Goal: Transaction & Acquisition: Purchase product/service

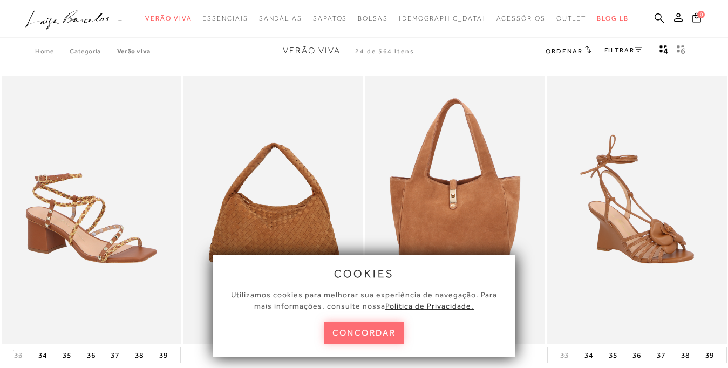
click at [363, 337] on button "concordar" at bounding box center [364, 332] width 80 height 22
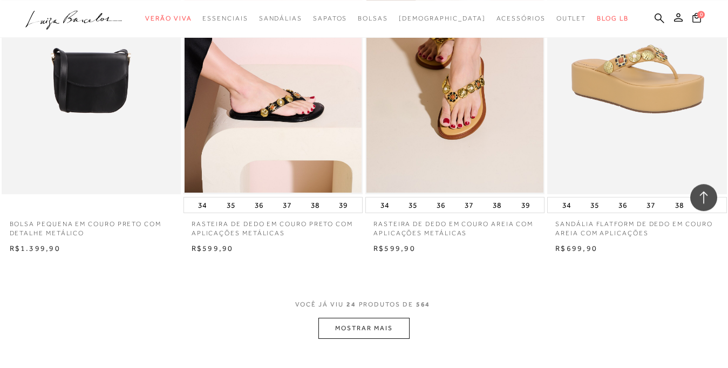
scroll to position [1995, 0]
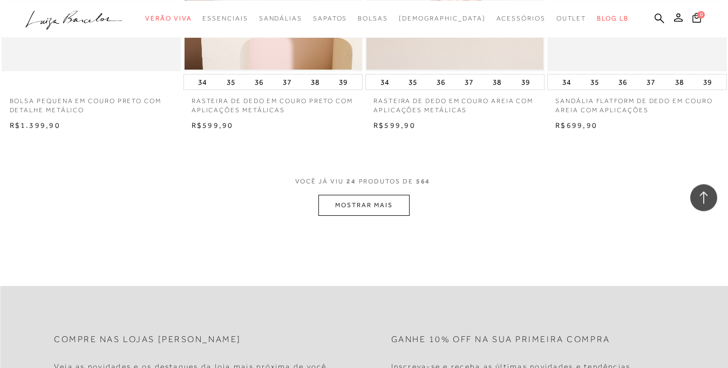
click at [384, 213] on button "MOSTRAR MAIS" at bounding box center [363, 205] width 91 height 21
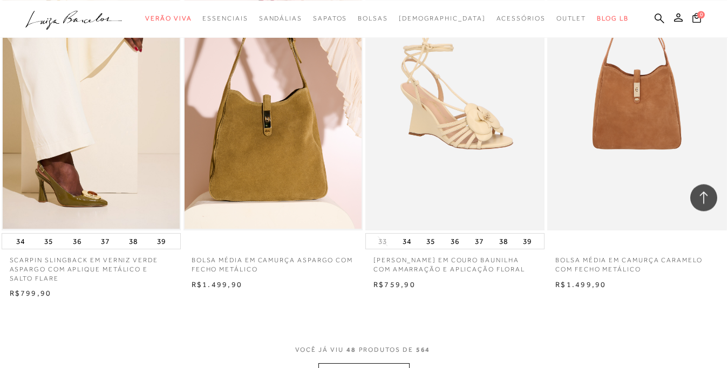
scroll to position [4019, 0]
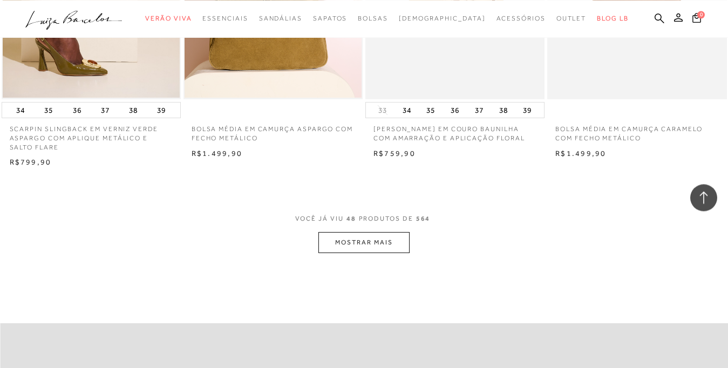
click at [372, 248] on button "MOSTRAR MAIS" at bounding box center [363, 242] width 91 height 21
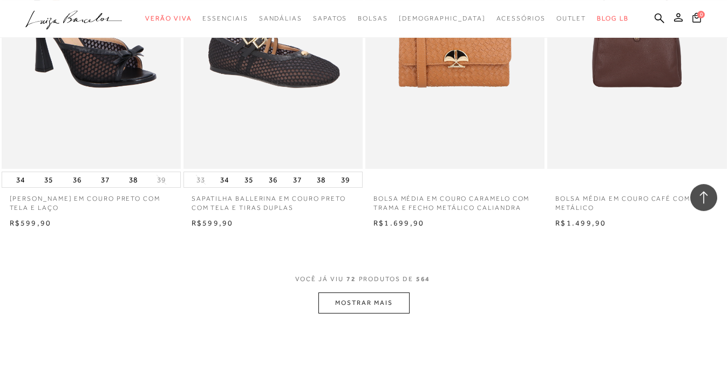
scroll to position [6075, 0]
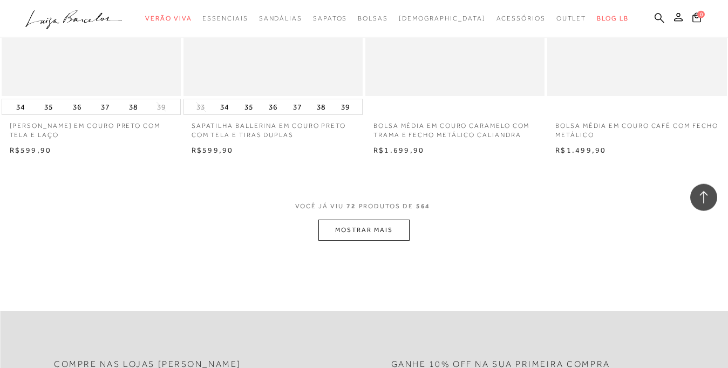
click at [350, 238] on button "MOSTRAR MAIS" at bounding box center [363, 230] width 91 height 21
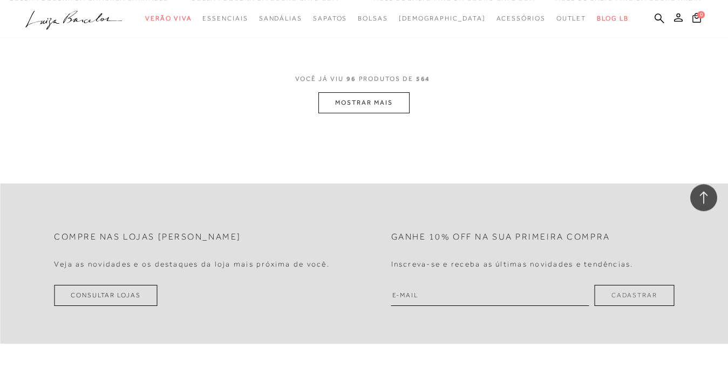
scroll to position [6079, 0]
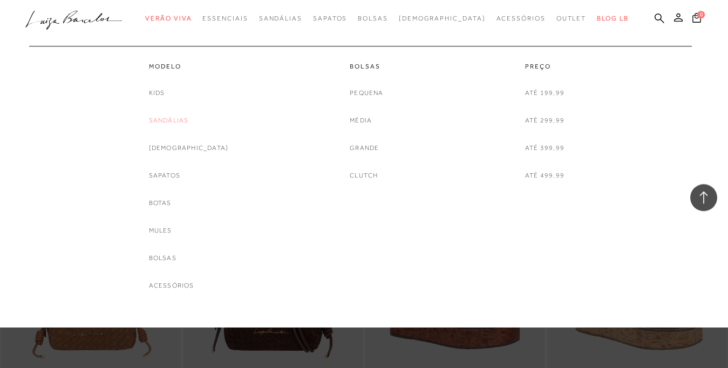
click at [189, 121] on link "Sandálias" at bounding box center [169, 120] width 40 height 11
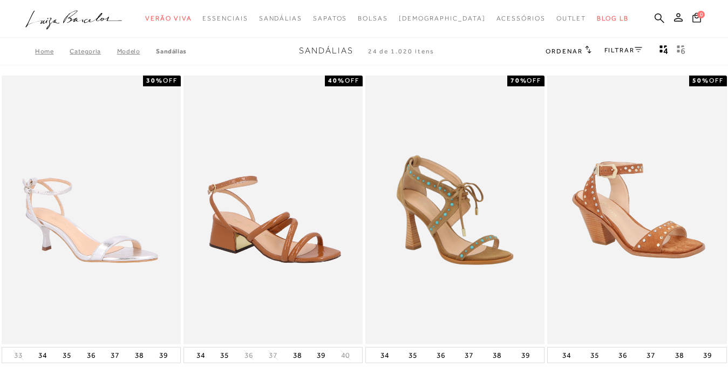
click at [619, 53] on link "FILTRAR" at bounding box center [623, 50] width 38 height 8
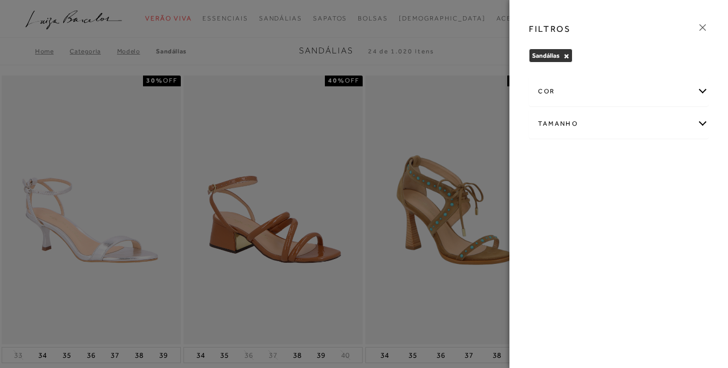
click at [704, 128] on div "Tamanho" at bounding box center [618, 123] width 179 height 29
click at [620, 220] on label "35/36" at bounding box center [615, 215] width 35 height 23
click at [607, 220] on input "35/36" at bounding box center [601, 217] width 11 height 11
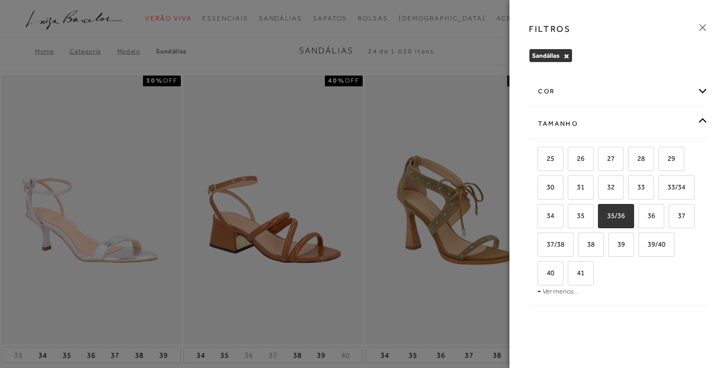
checkbox input "true"
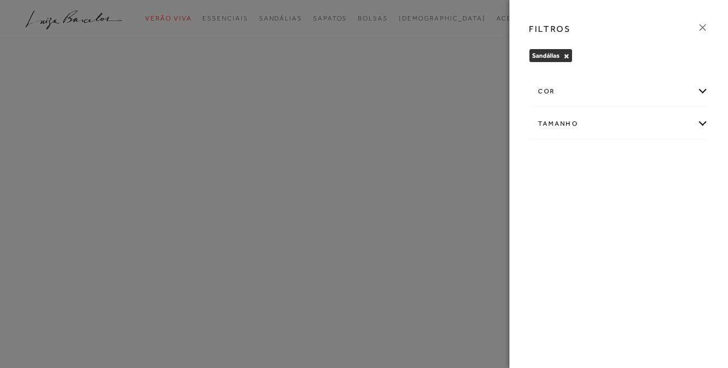
click at [649, 219] on div "FILTROS Sandálias × Limpar todos os refinamentos cor AMARELO ANIMAL PRINT AZUL" at bounding box center [618, 184] width 218 height 368
click at [677, 127] on div "Tamanho" at bounding box center [618, 123] width 179 height 29
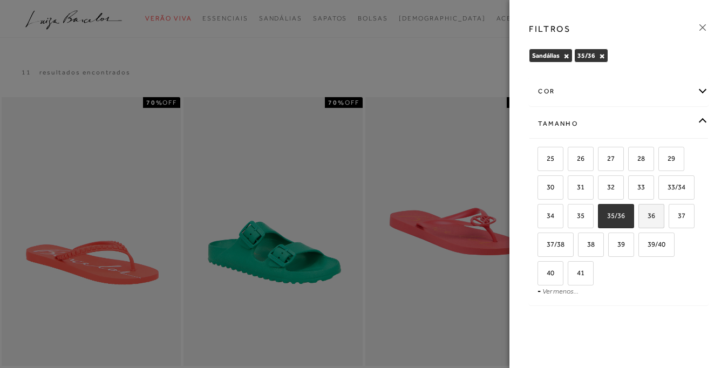
click at [647, 218] on span "36" at bounding box center [647, 215] width 16 height 8
click at [647, 218] on input "36" at bounding box center [641, 217] width 11 height 11
checkbox input "true"
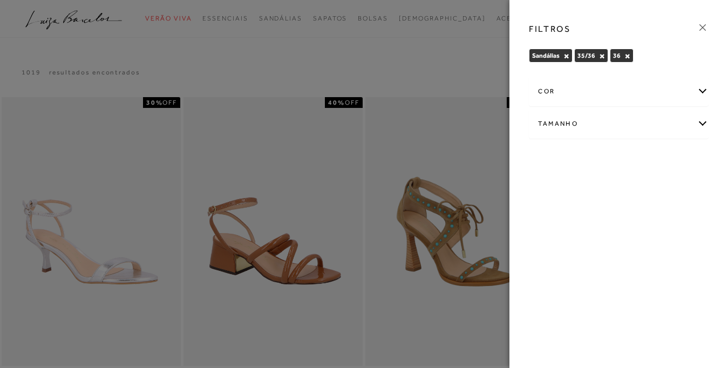
click at [451, 72] on div at bounding box center [364, 184] width 728 height 368
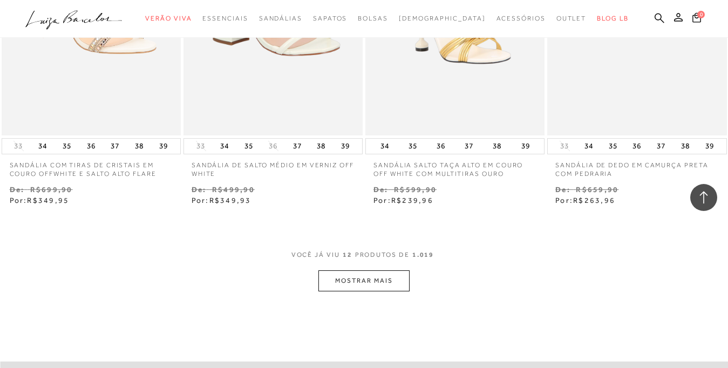
scroll to position [1066, 0]
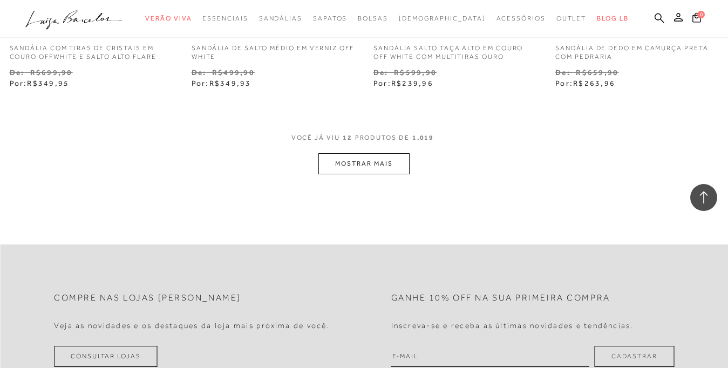
click at [329, 173] on button "MOSTRAR MAIS" at bounding box center [363, 163] width 91 height 21
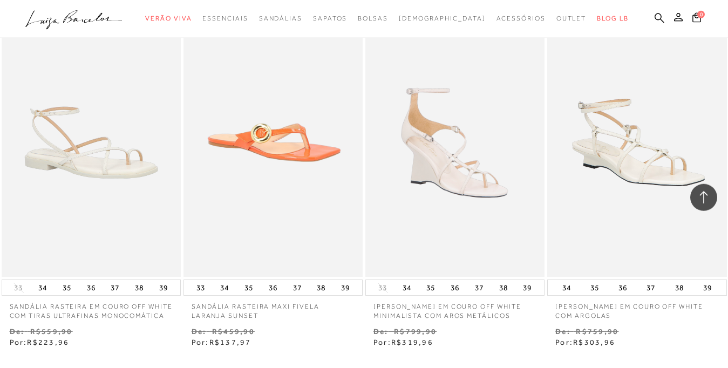
scroll to position [1880, 0]
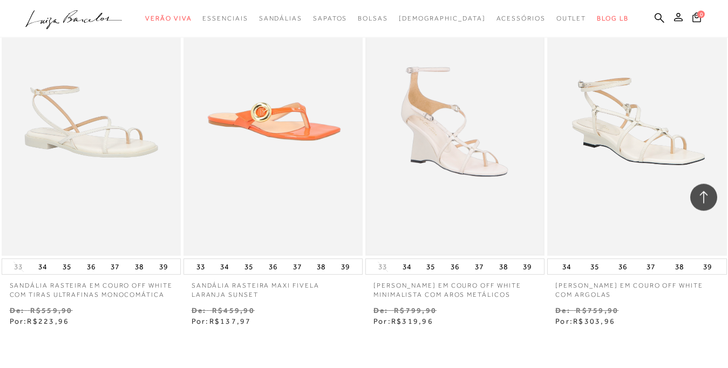
click at [434, 150] on img at bounding box center [454, 121] width 177 height 265
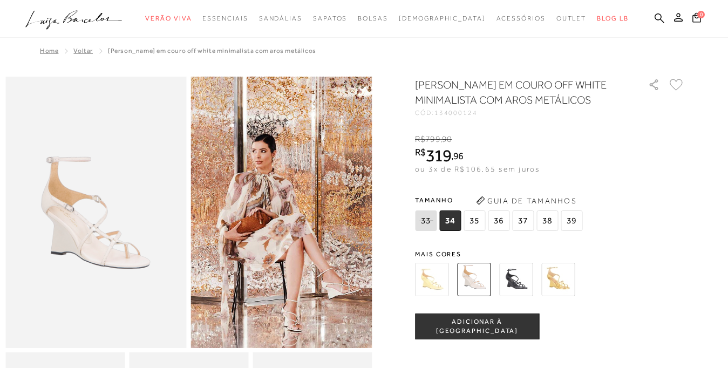
click at [503, 231] on span "36" at bounding box center [499, 220] width 22 height 20
click at [470, 336] on button "ADICIONAR À [GEOGRAPHIC_DATA]" at bounding box center [477, 326] width 124 height 26
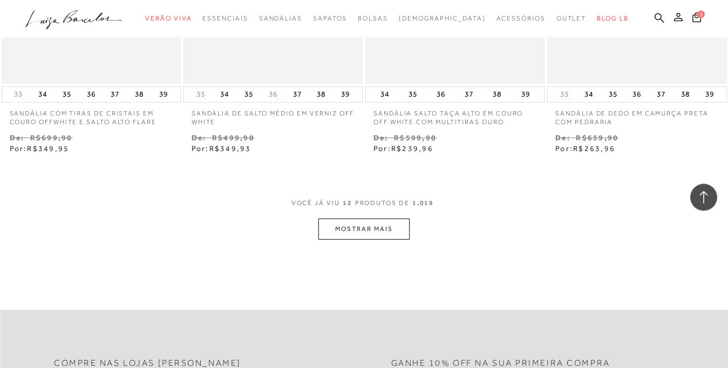
scroll to position [1045, 0]
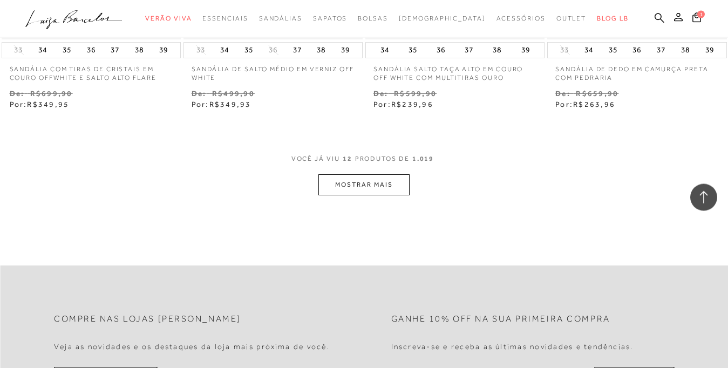
click at [344, 191] on button "MOSTRAR MAIS" at bounding box center [363, 184] width 91 height 21
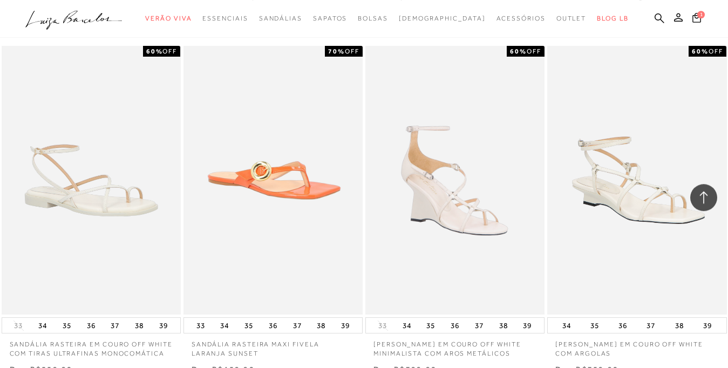
scroll to position [1851, 0]
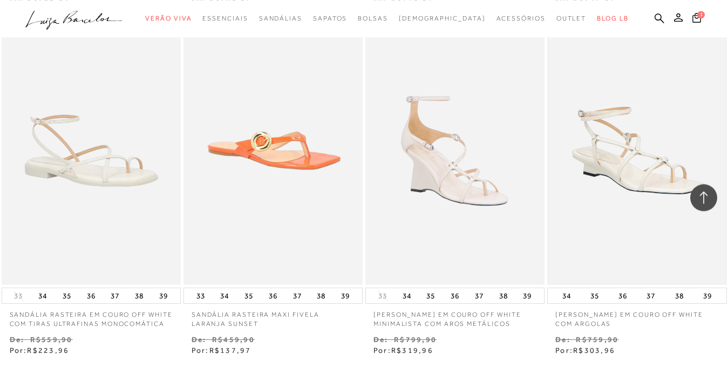
click at [638, 184] on img at bounding box center [636, 150] width 177 height 265
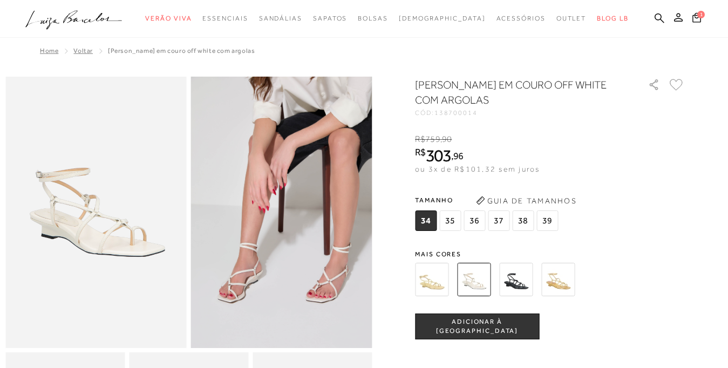
click at [560, 283] on img at bounding box center [557, 279] width 33 height 33
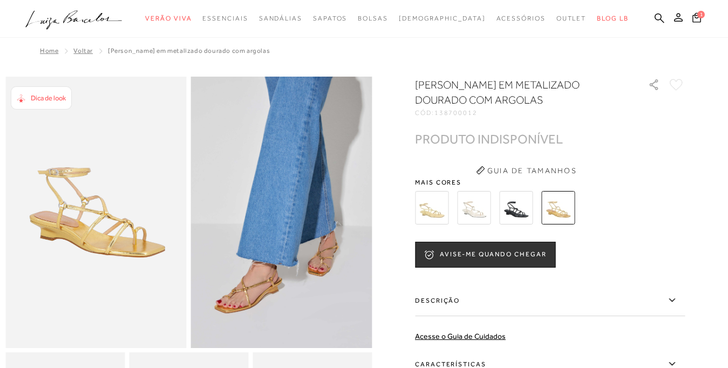
click at [431, 201] on img at bounding box center [431, 207] width 33 height 33
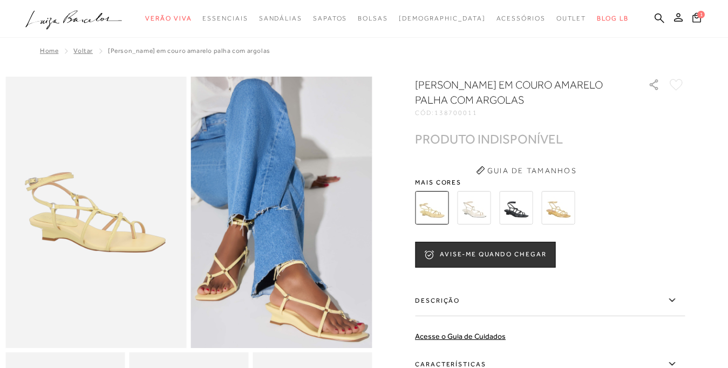
click at [510, 215] on img at bounding box center [515, 207] width 33 height 33
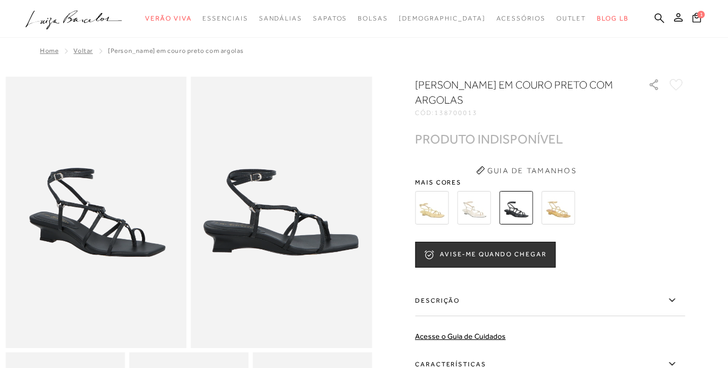
click at [479, 207] on img at bounding box center [473, 207] width 33 height 33
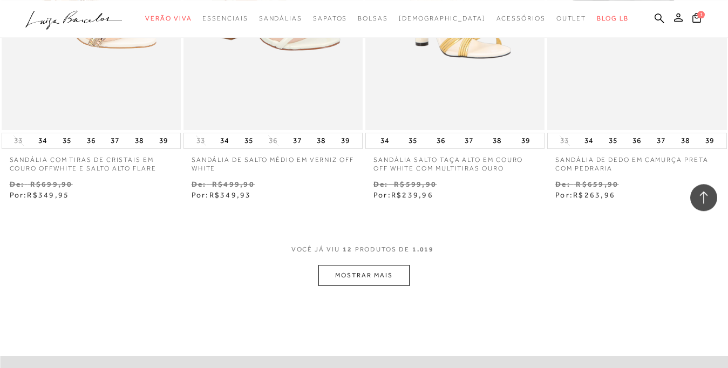
scroll to position [972, 0]
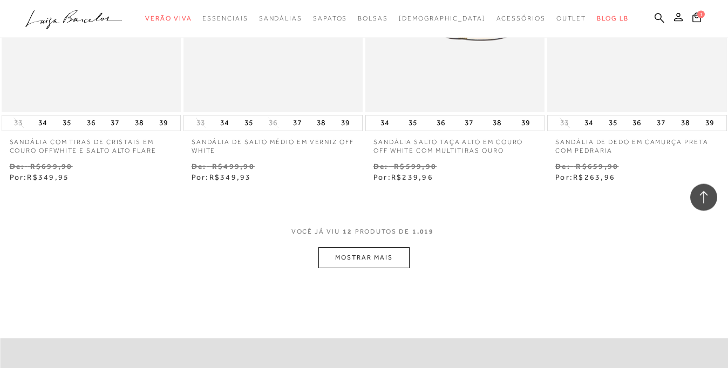
click at [370, 253] on button "MOSTRAR MAIS" at bounding box center [363, 257] width 91 height 21
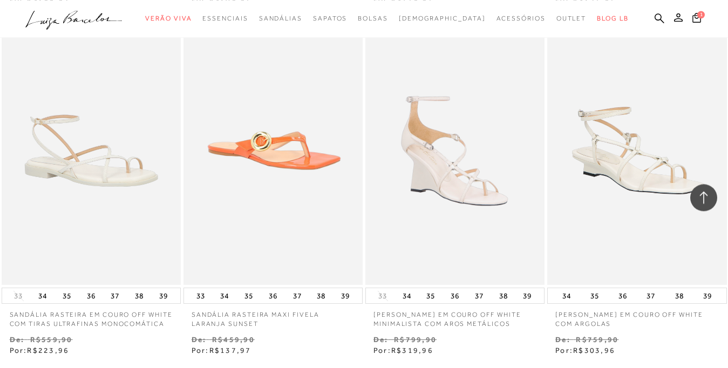
scroll to position [1884, 0]
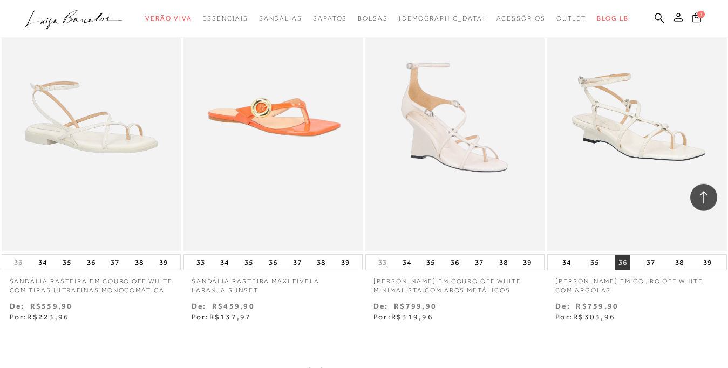
click at [626, 261] on button "36" at bounding box center [622, 262] width 15 height 15
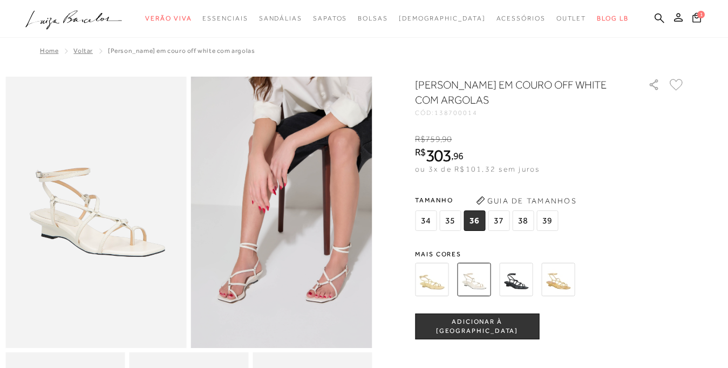
click at [481, 325] on span "ADICIONAR À [GEOGRAPHIC_DATA]" at bounding box center [476, 326] width 123 height 19
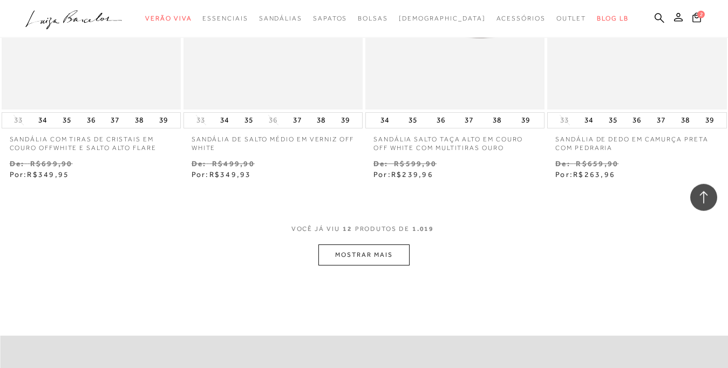
scroll to position [986, 0]
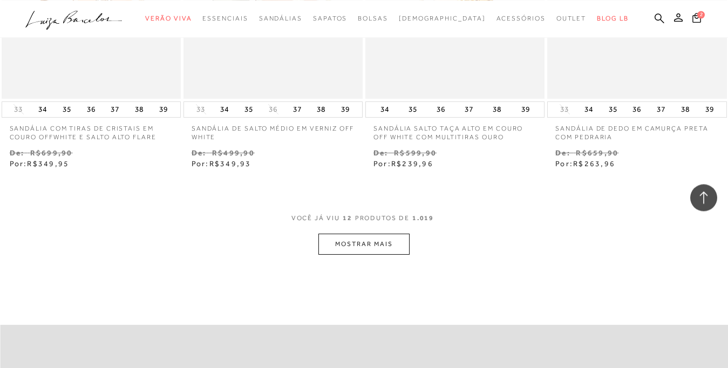
click at [366, 248] on button "MOSTRAR MAIS" at bounding box center [363, 244] width 91 height 21
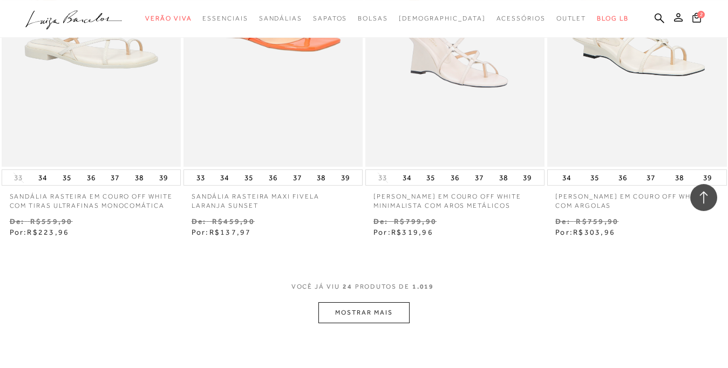
scroll to position [2108, 0]
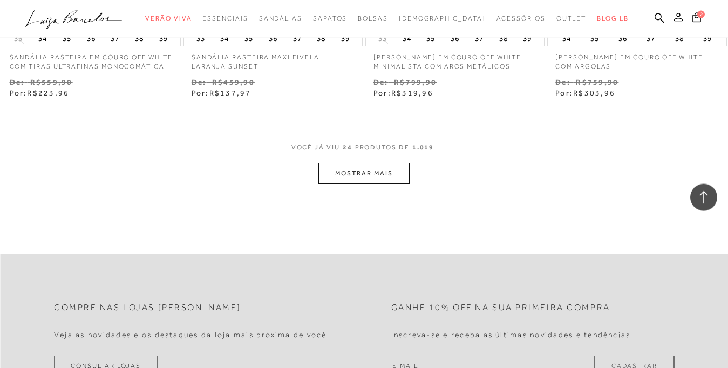
click at [355, 172] on button "MOSTRAR MAIS" at bounding box center [363, 173] width 91 height 21
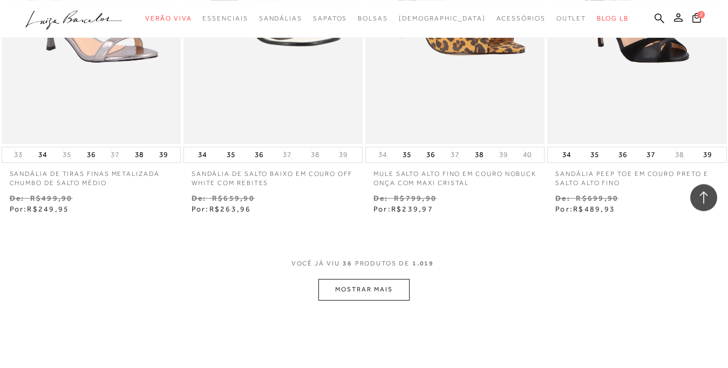
scroll to position [3087, 0]
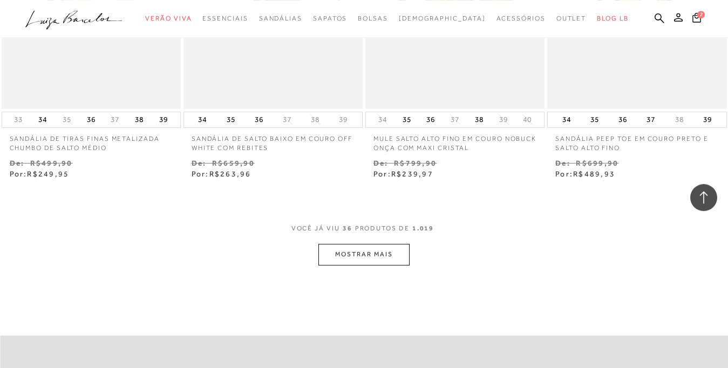
click at [354, 256] on button "MOSTRAR MAIS" at bounding box center [363, 254] width 91 height 21
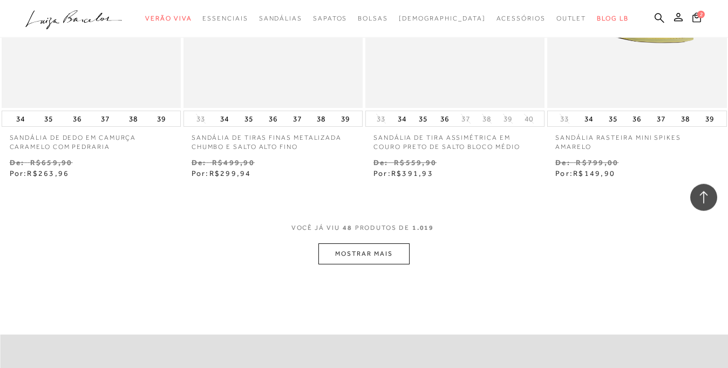
scroll to position [4195, 0]
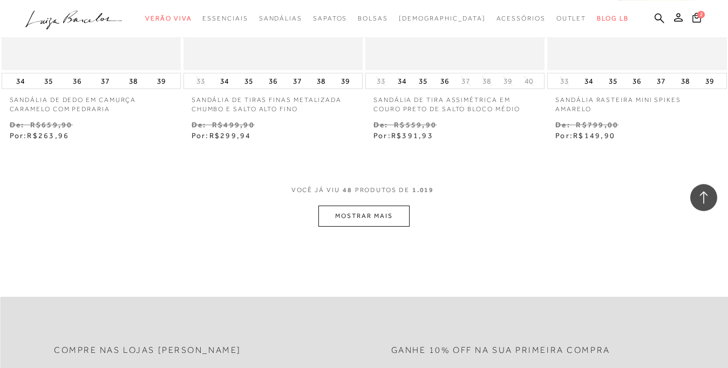
click at [382, 221] on button "MOSTRAR MAIS" at bounding box center [363, 215] width 91 height 21
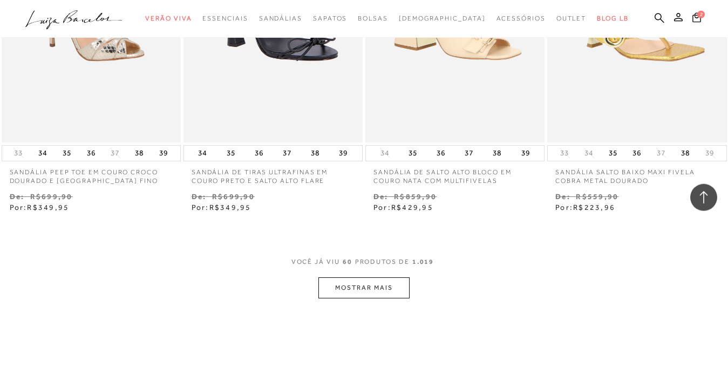
scroll to position [5238, 0]
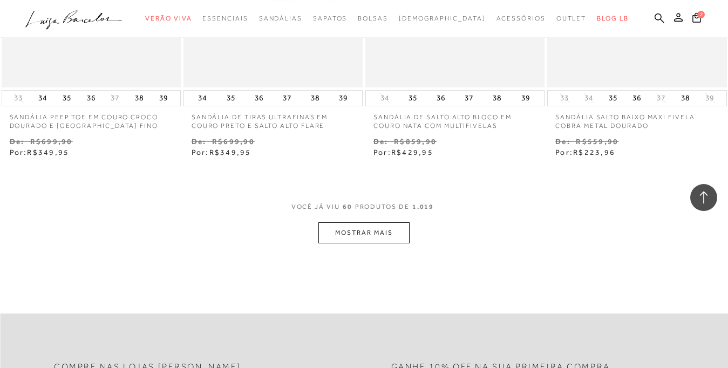
click at [334, 239] on button "MOSTRAR MAIS" at bounding box center [363, 232] width 91 height 21
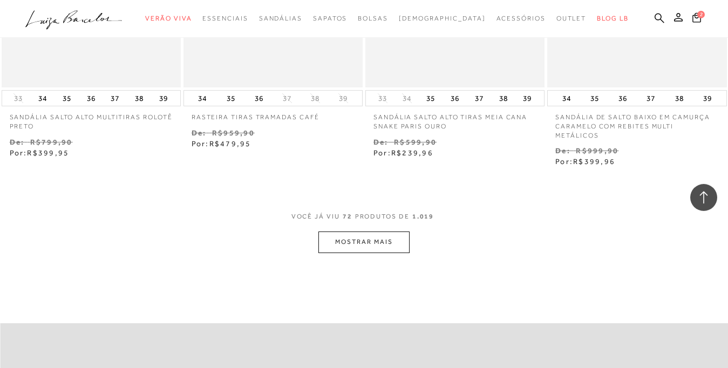
scroll to position [6330, 0]
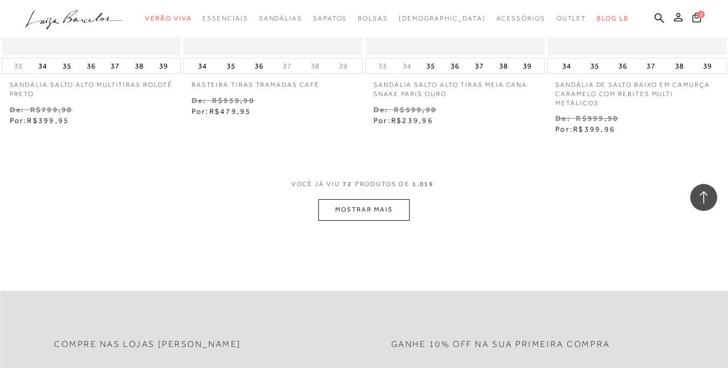
click at [390, 208] on button "MOSTRAR MAIS" at bounding box center [363, 209] width 91 height 21
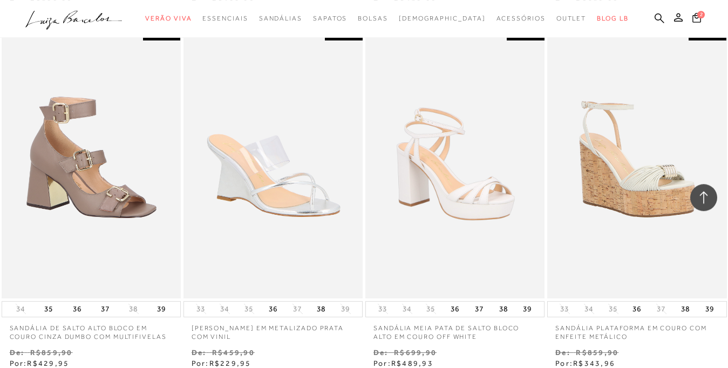
scroll to position [7159, 0]
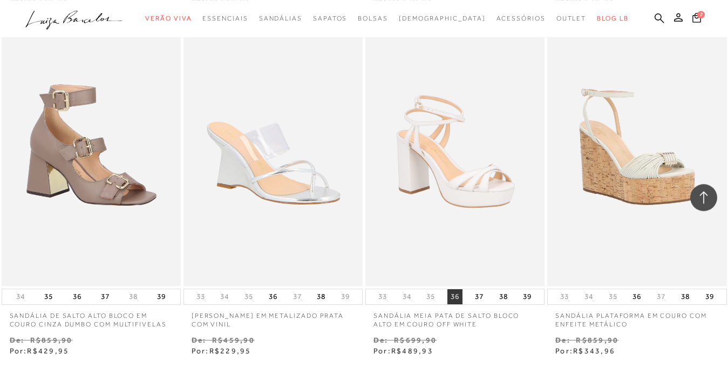
click at [452, 299] on button "36" at bounding box center [454, 296] width 15 height 15
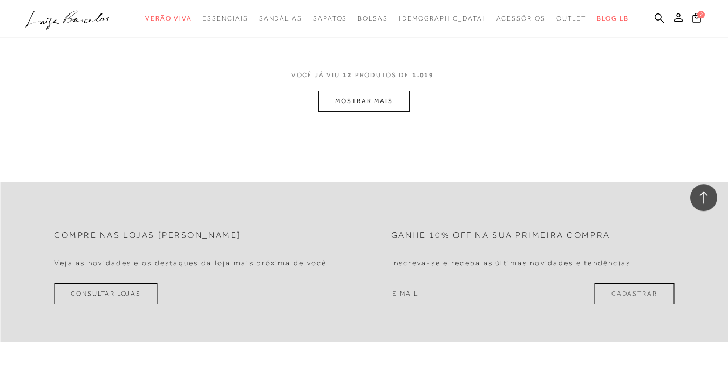
scroll to position [1147, 0]
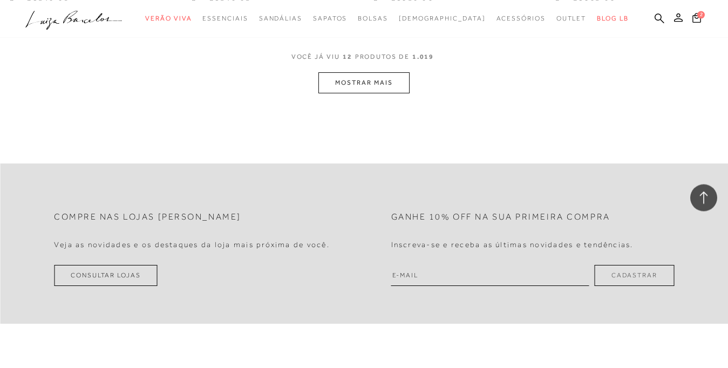
click at [341, 87] on button "MOSTRAR MAIS" at bounding box center [363, 82] width 91 height 21
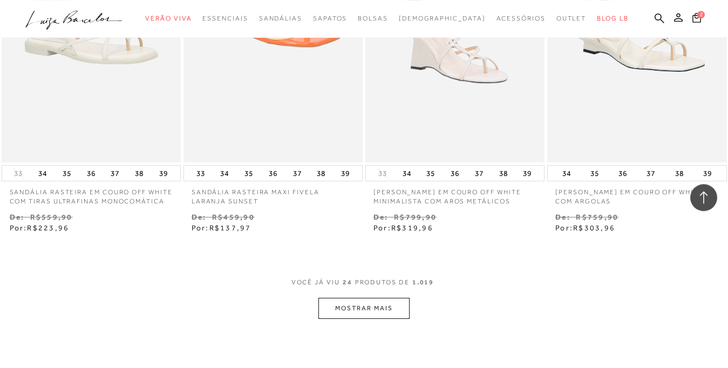
scroll to position [1981, 0]
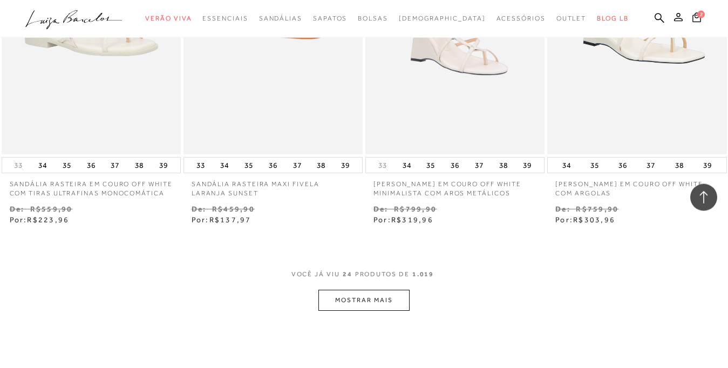
click at [368, 299] on button "MOSTRAR MAIS" at bounding box center [363, 300] width 91 height 21
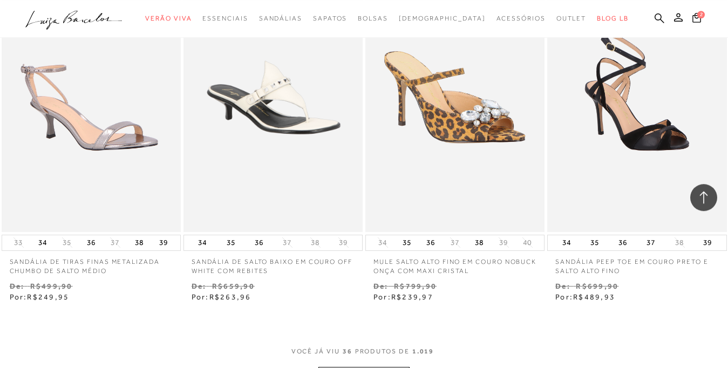
scroll to position [2999, 0]
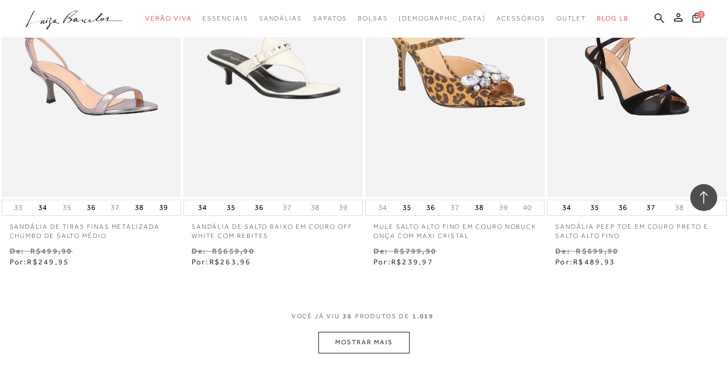
click at [358, 350] on button "MOSTRAR MAIS" at bounding box center [363, 342] width 91 height 21
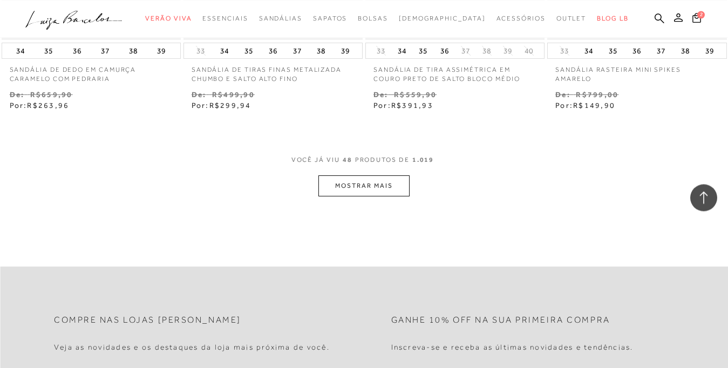
scroll to position [4254, 0]
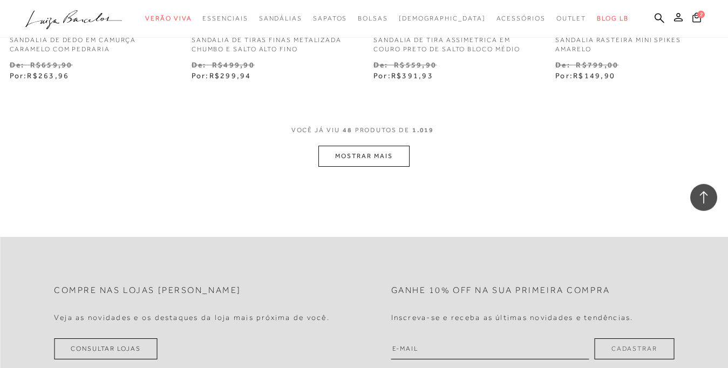
click at [360, 153] on button "MOSTRAR MAIS" at bounding box center [363, 156] width 91 height 21
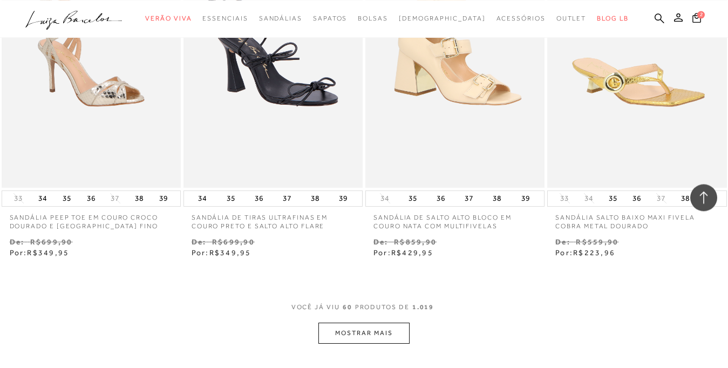
scroll to position [5174, 0]
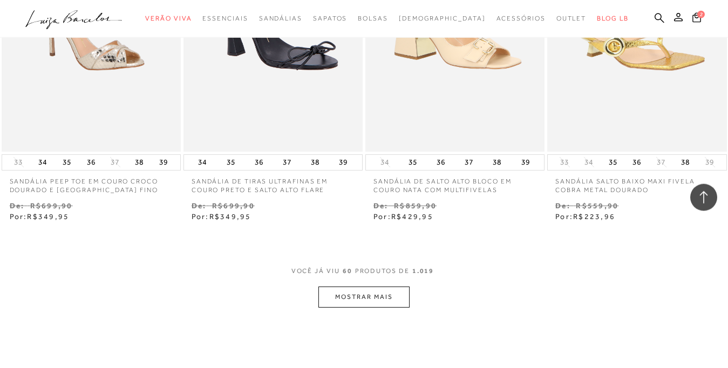
click at [385, 305] on button "MOSTRAR MAIS" at bounding box center [363, 296] width 91 height 21
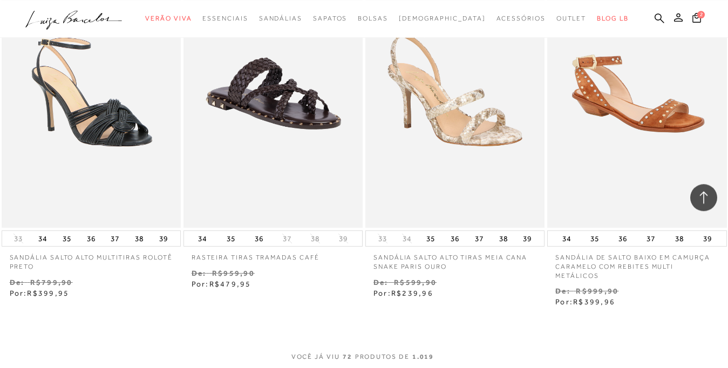
scroll to position [6254, 0]
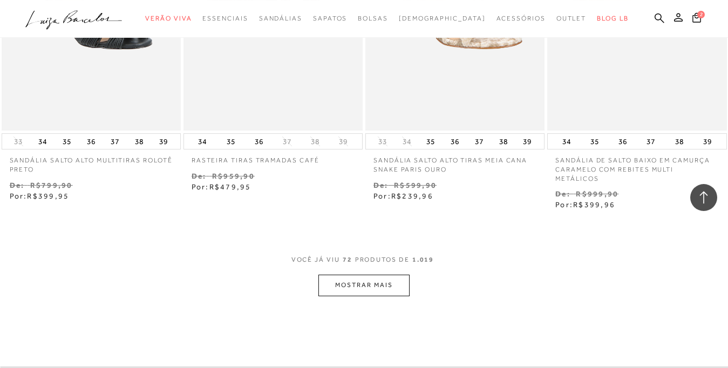
click at [342, 291] on button "MOSTRAR MAIS" at bounding box center [363, 285] width 91 height 21
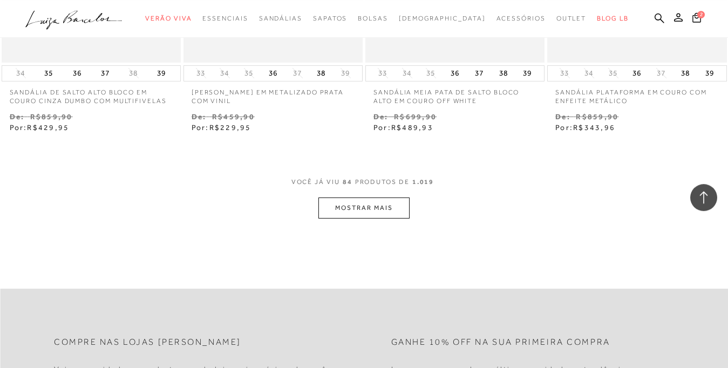
scroll to position [7482, 0]
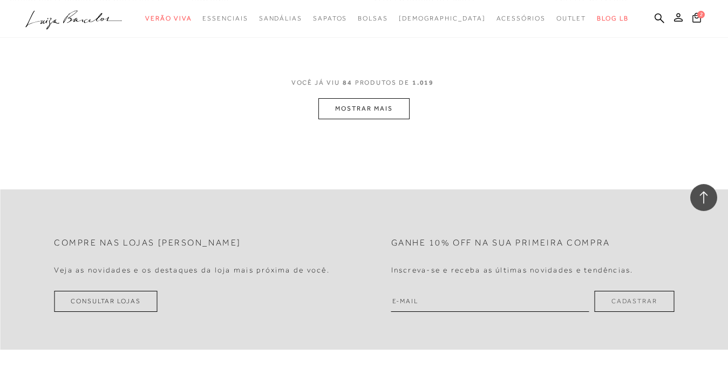
click at [327, 106] on button "MOSTRAR MAIS" at bounding box center [363, 108] width 91 height 21
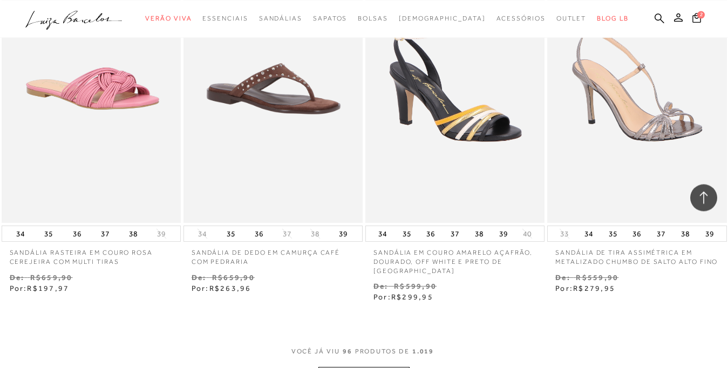
scroll to position [8338, 0]
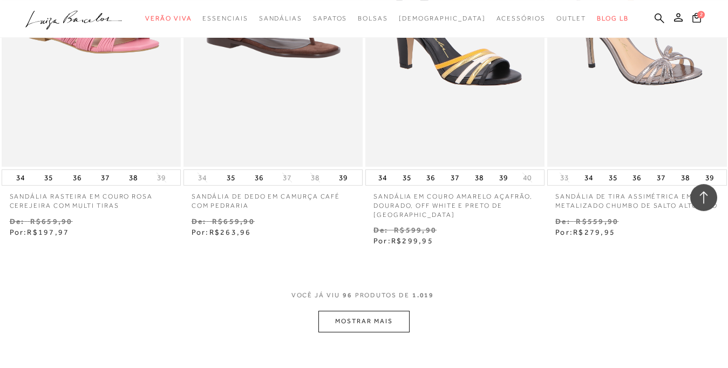
click at [374, 321] on button "MOSTRAR MAIS" at bounding box center [363, 321] width 91 height 21
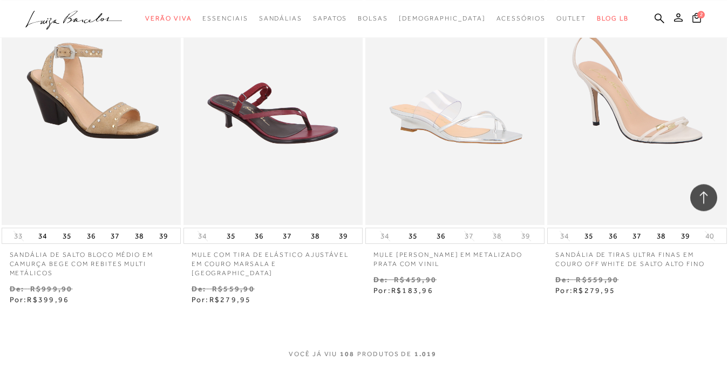
scroll to position [9495, 0]
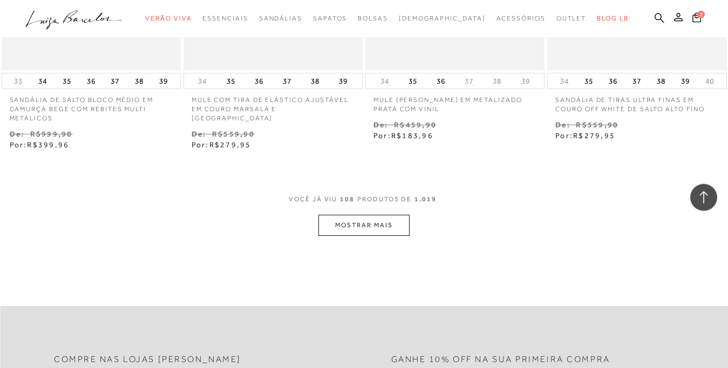
click at [340, 232] on button "MOSTRAR MAIS" at bounding box center [363, 225] width 91 height 21
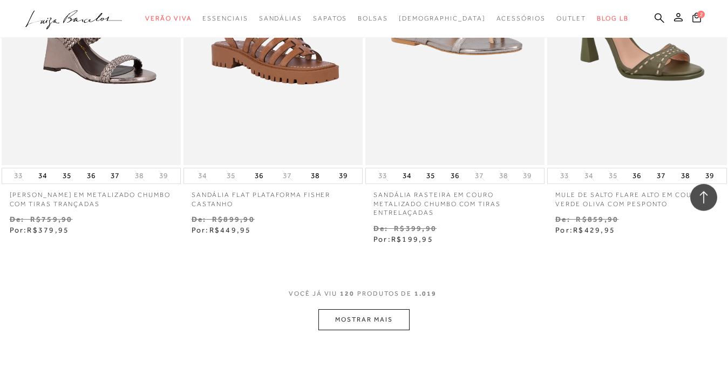
scroll to position [10660, 0]
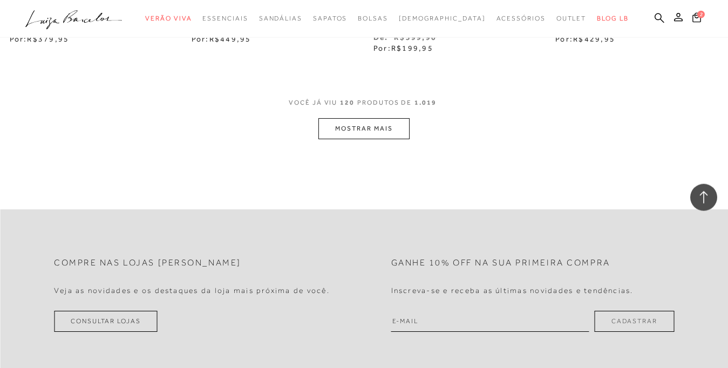
click at [345, 136] on button "MOSTRAR MAIS" at bounding box center [363, 128] width 91 height 21
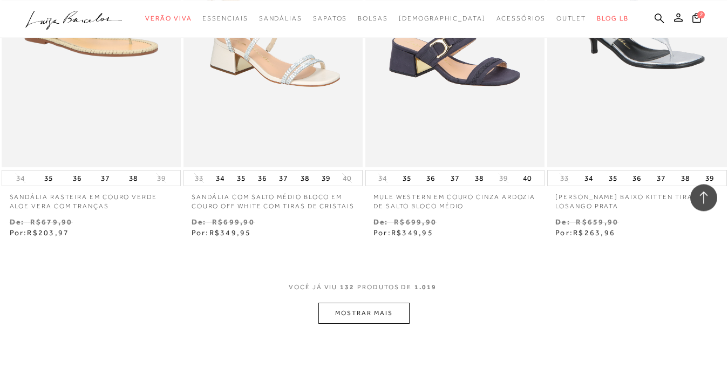
scroll to position [11555, 0]
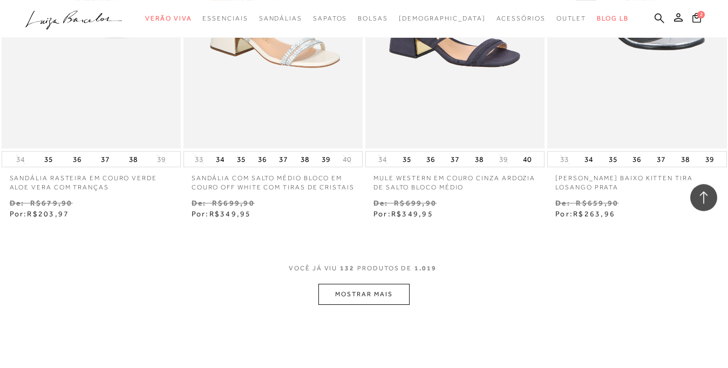
click at [368, 305] on button "MOSTRAR MAIS" at bounding box center [363, 294] width 91 height 21
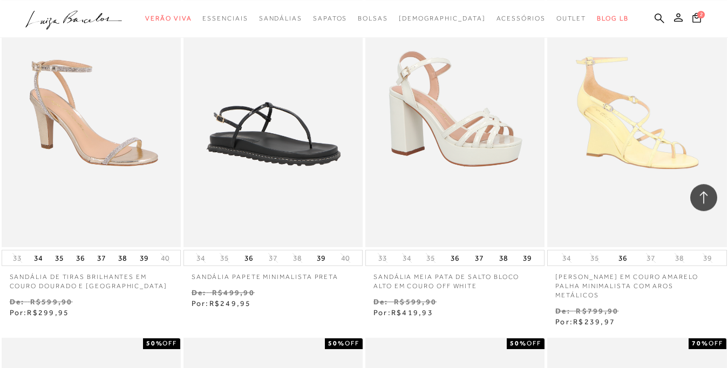
scroll to position [12136, 0]
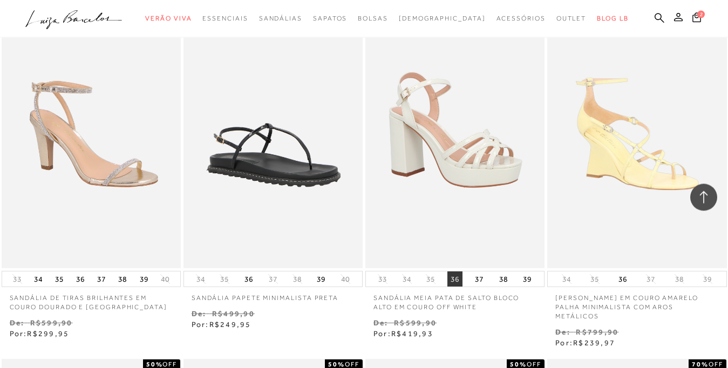
click at [454, 286] on button "36" at bounding box center [454, 278] width 15 height 15
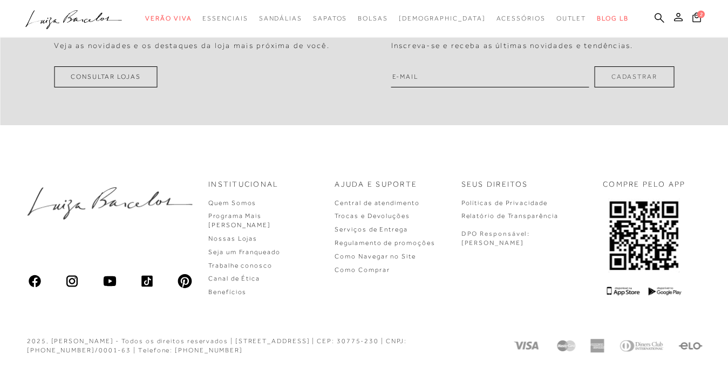
scroll to position [607, 0]
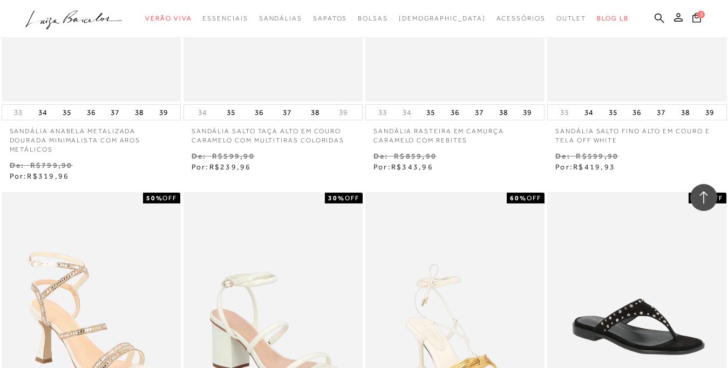
scroll to position [935, 0]
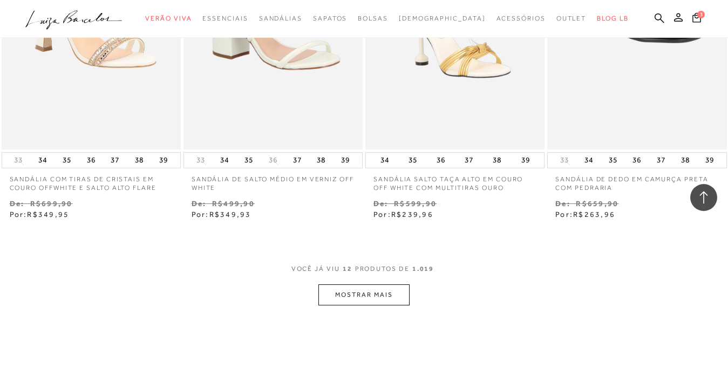
click at [380, 300] on button "MOSTRAR MAIS" at bounding box center [363, 294] width 91 height 21
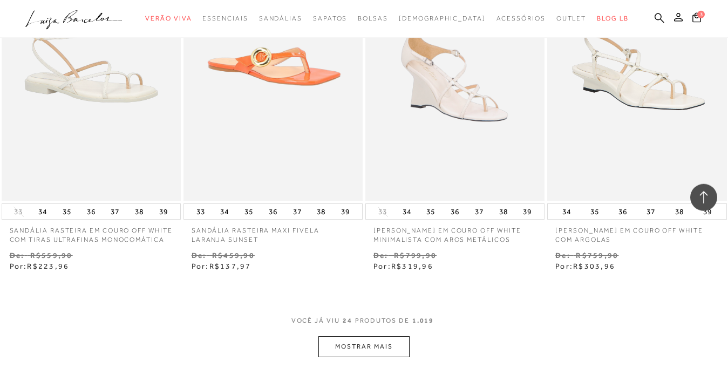
scroll to position [1939, 0]
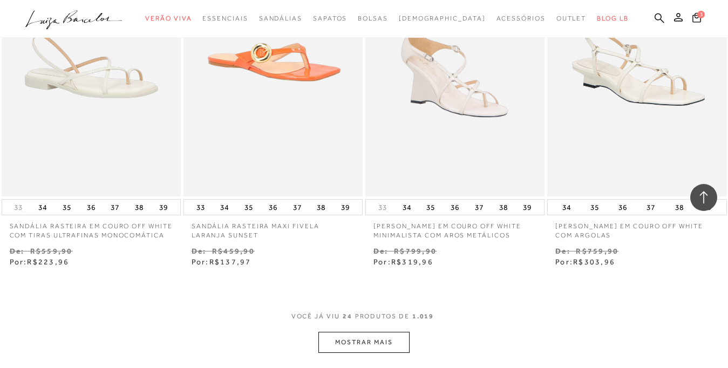
click at [358, 334] on button "MOSTRAR MAIS" at bounding box center [363, 342] width 91 height 21
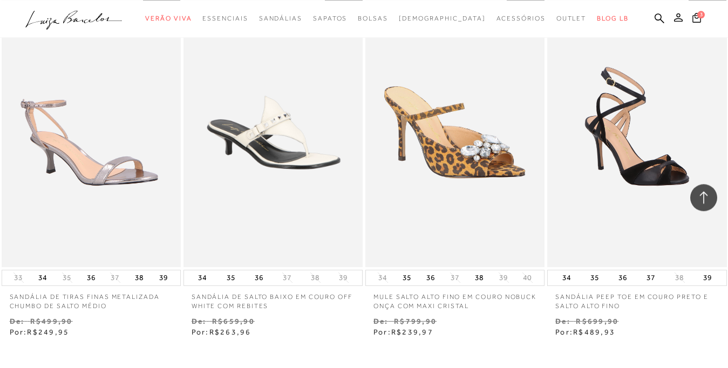
scroll to position [3011, 0]
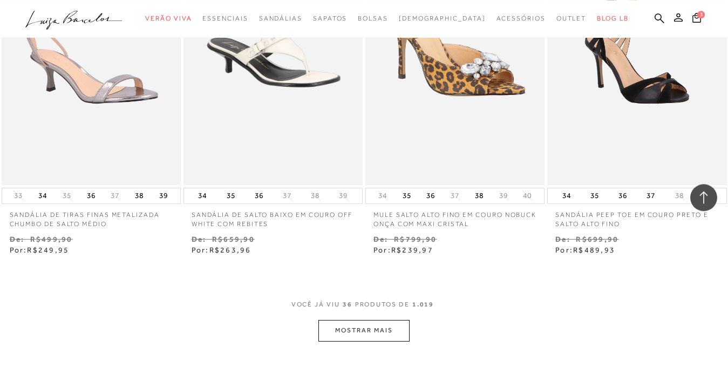
click at [343, 331] on button "MOSTRAR MAIS" at bounding box center [363, 330] width 91 height 21
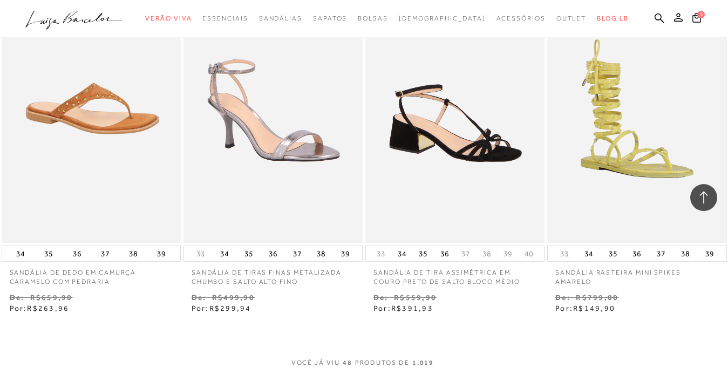
scroll to position [4074, 0]
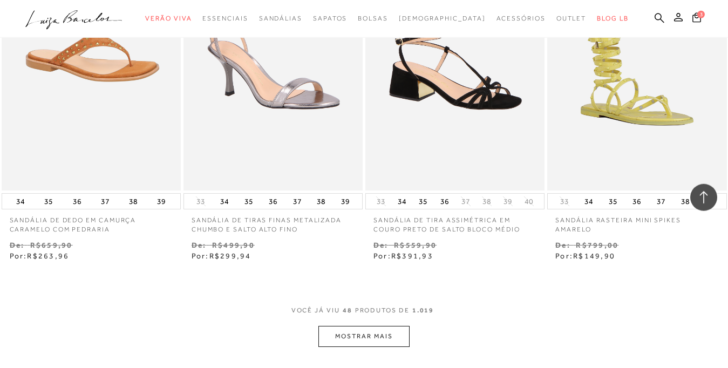
click at [353, 339] on button "MOSTRAR MAIS" at bounding box center [363, 336] width 91 height 21
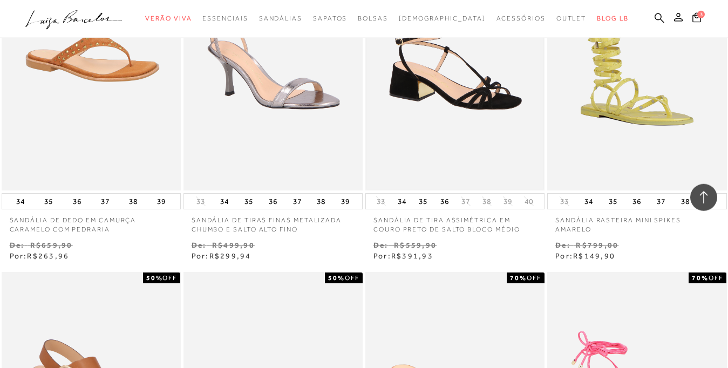
click at [447, 110] on img at bounding box center [454, 55] width 177 height 265
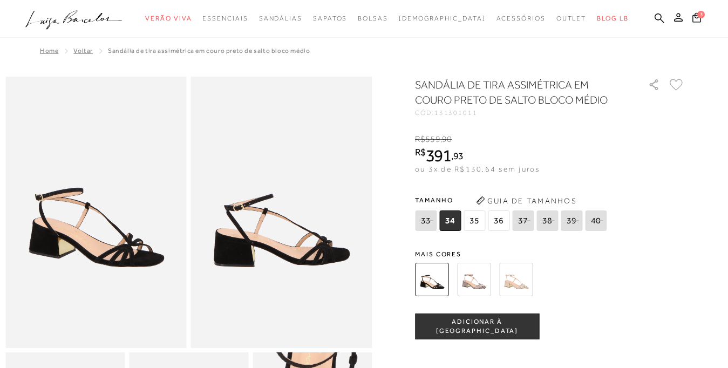
click at [510, 276] on img at bounding box center [515, 279] width 33 height 33
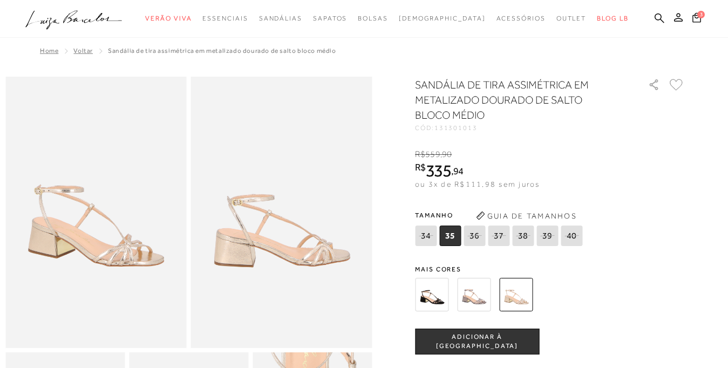
click at [489, 284] on img at bounding box center [473, 294] width 33 height 33
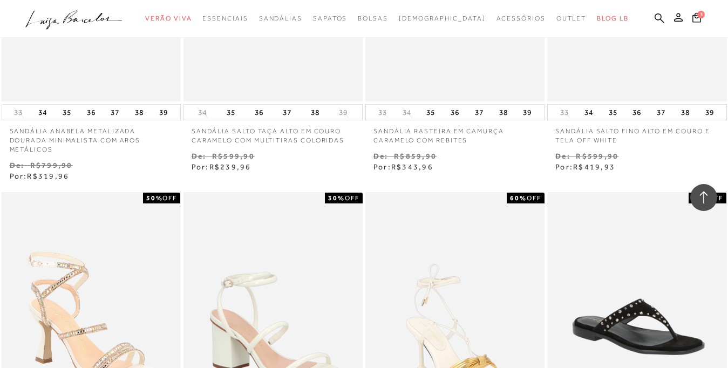
scroll to position [935, 0]
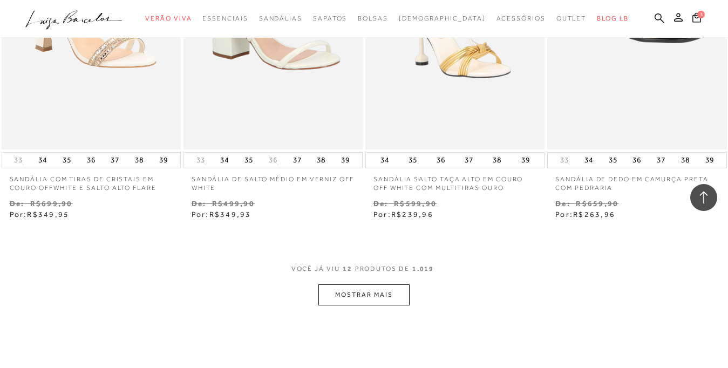
click at [363, 290] on button "MOSTRAR MAIS" at bounding box center [363, 294] width 91 height 21
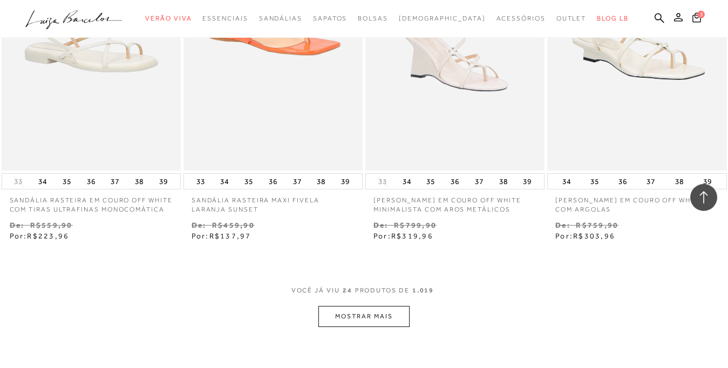
scroll to position [1997, 0]
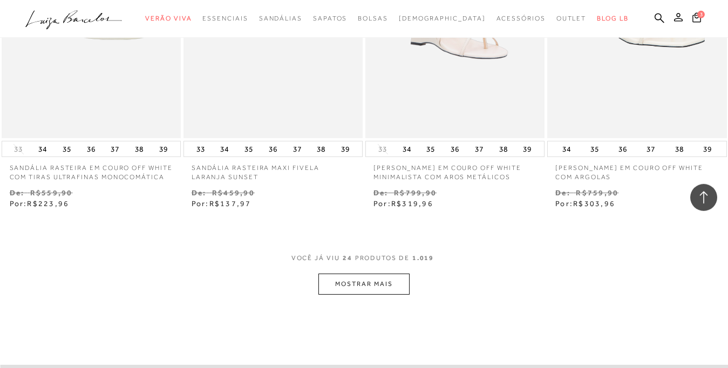
click at [348, 284] on button "MOSTRAR MAIS" at bounding box center [363, 283] width 91 height 21
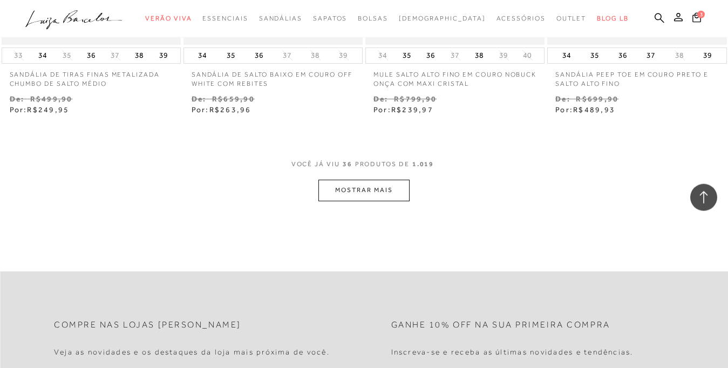
scroll to position [3181, 0]
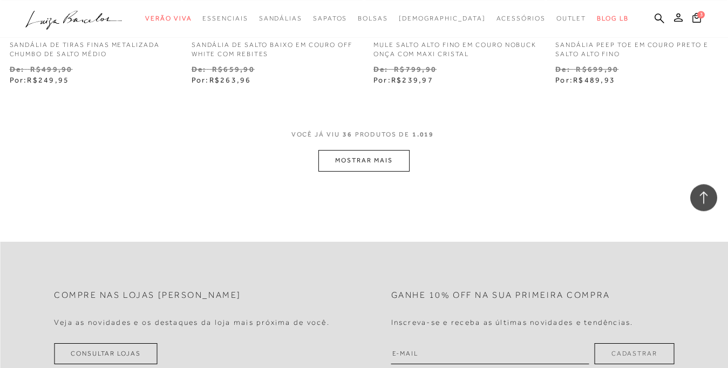
click at [378, 160] on button "MOSTRAR MAIS" at bounding box center [363, 160] width 91 height 21
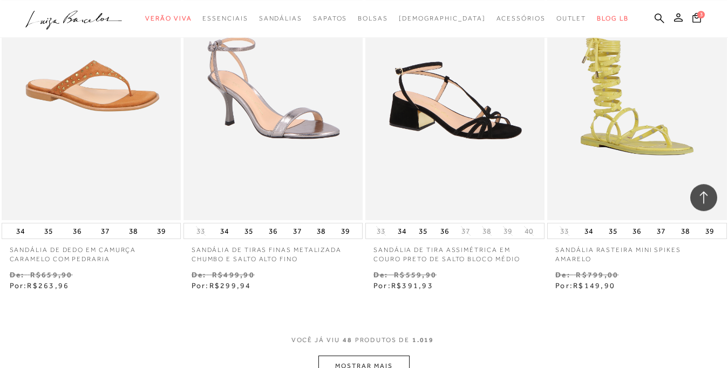
scroll to position [4161, 0]
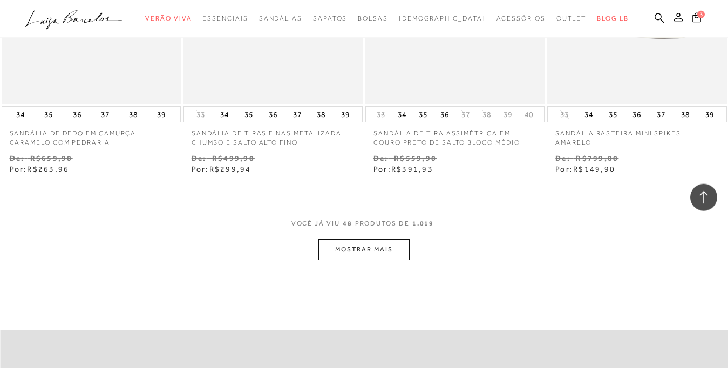
click at [371, 252] on button "MOSTRAR MAIS" at bounding box center [363, 249] width 91 height 21
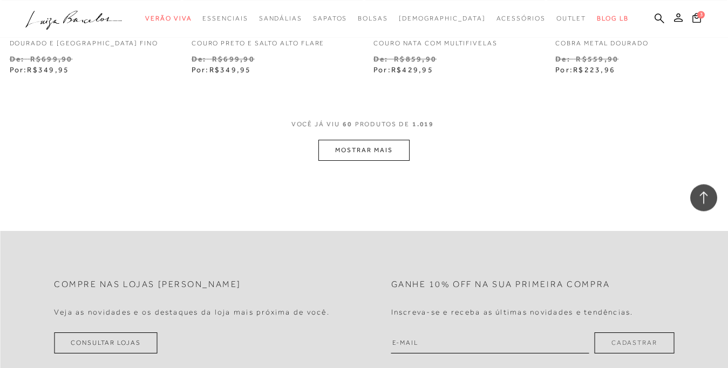
scroll to position [5338, 0]
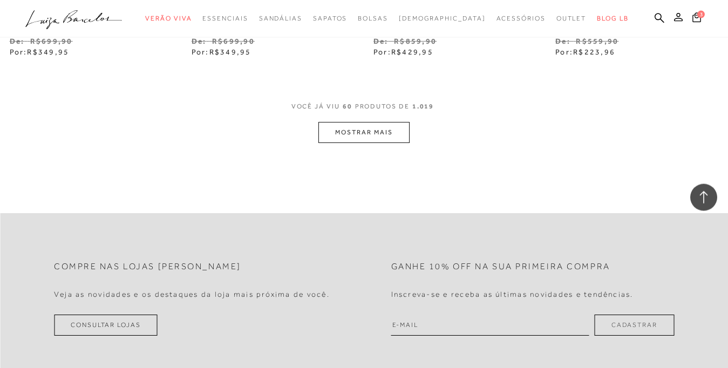
click at [373, 129] on button "MOSTRAR MAIS" at bounding box center [363, 132] width 91 height 21
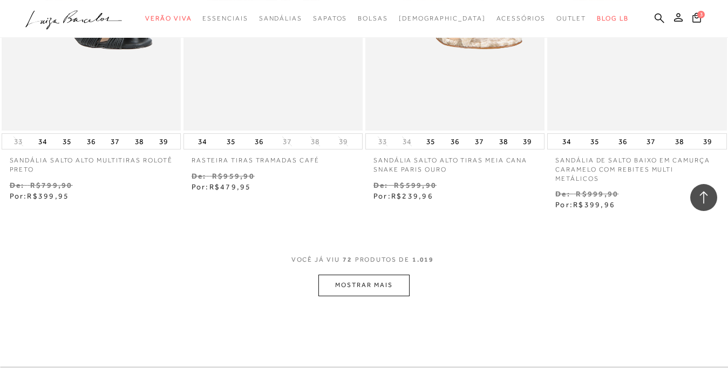
scroll to position [6351, 0]
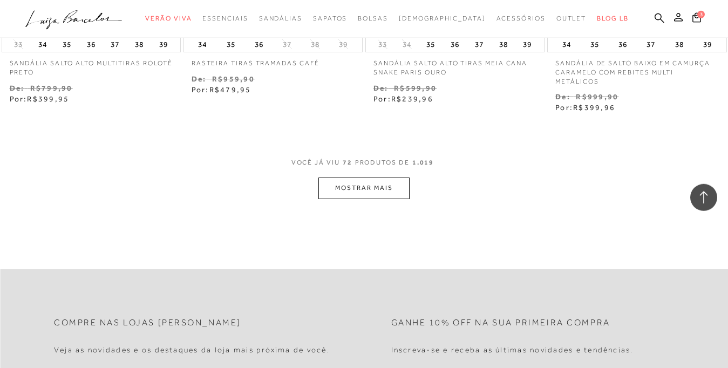
click at [361, 193] on button "MOSTRAR MAIS" at bounding box center [363, 187] width 91 height 21
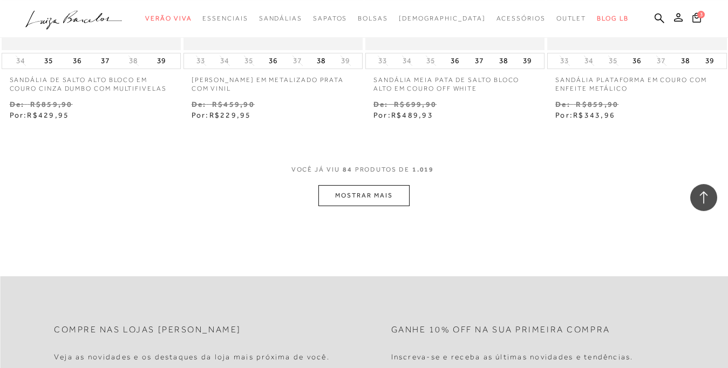
scroll to position [7408, 0]
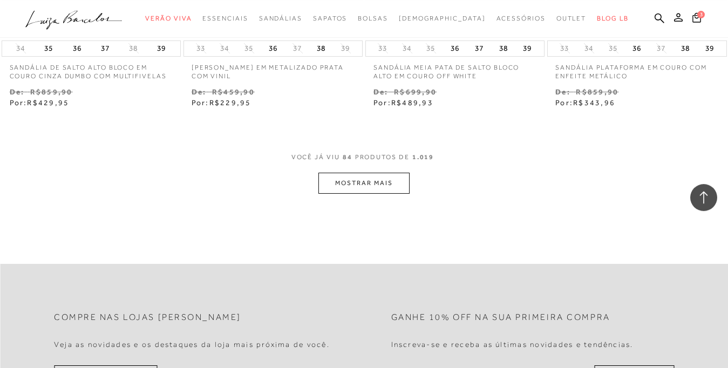
click at [344, 188] on button "MOSTRAR MAIS" at bounding box center [363, 183] width 91 height 21
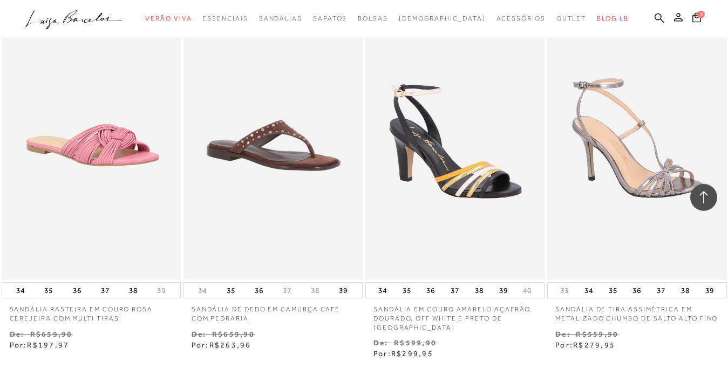
scroll to position [8423, 0]
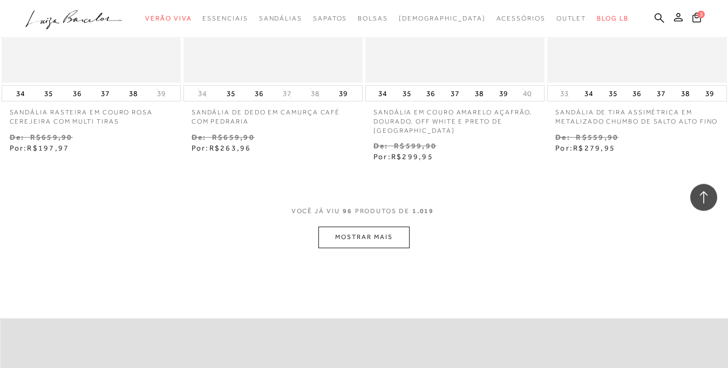
click at [360, 245] on button "MOSTRAR MAIS" at bounding box center [363, 237] width 91 height 21
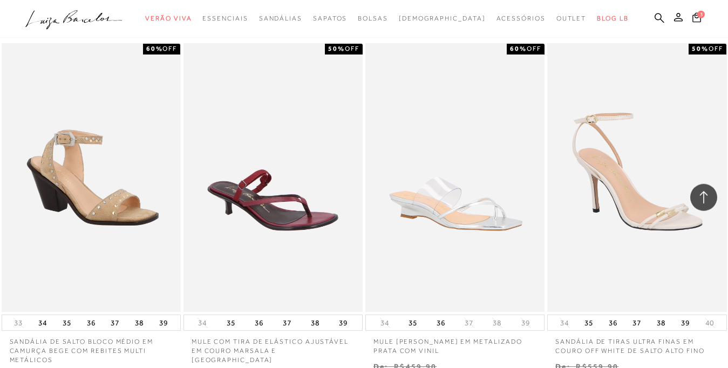
scroll to position [9411, 0]
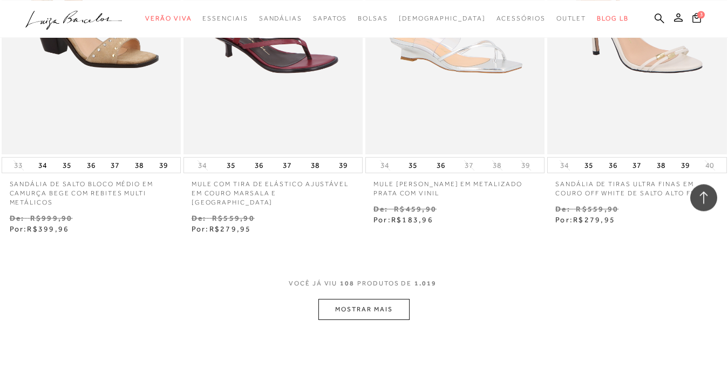
click at [362, 316] on button "MOSTRAR MAIS" at bounding box center [363, 309] width 91 height 21
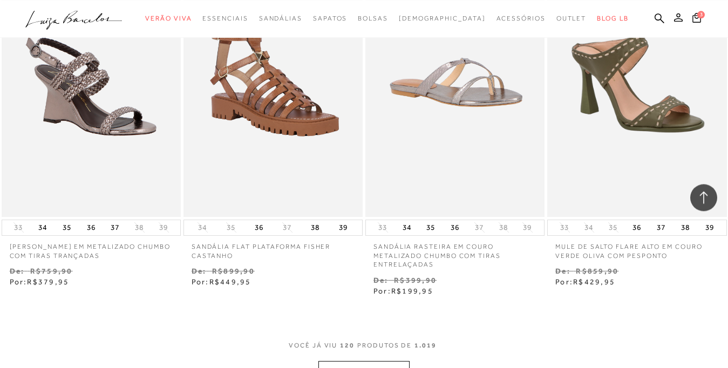
scroll to position [10435, 0]
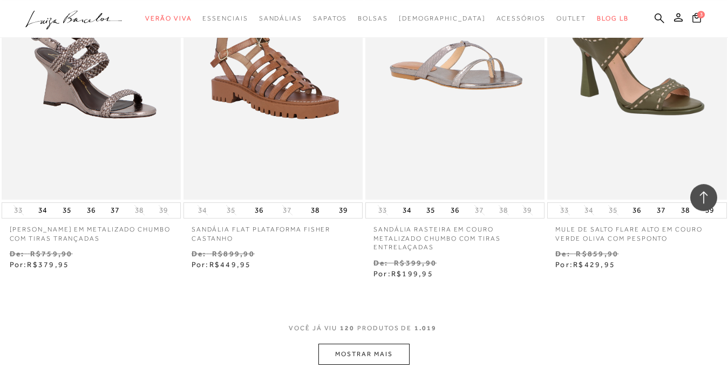
click at [367, 351] on button "MOSTRAR MAIS" at bounding box center [363, 354] width 91 height 21
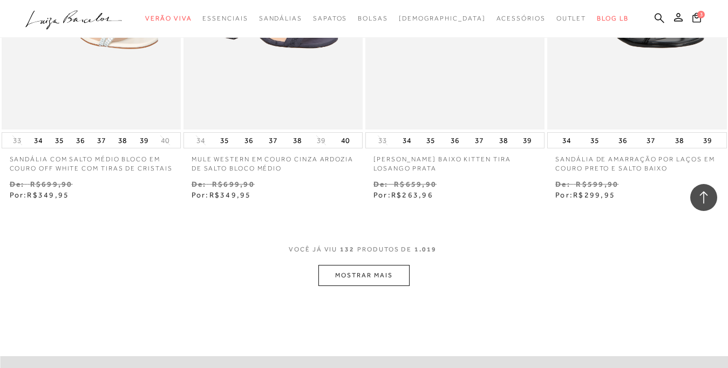
scroll to position [11612, 0]
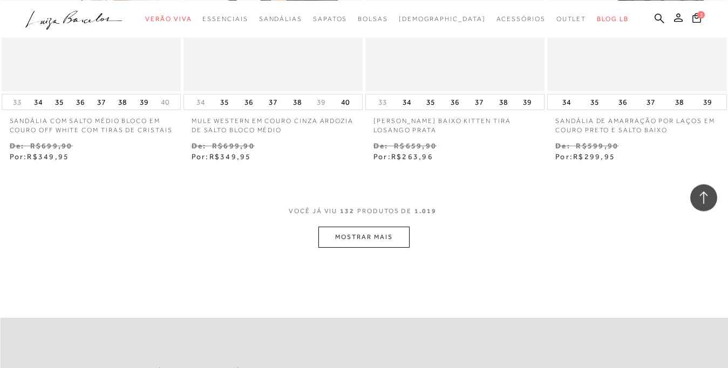
click at [330, 248] on button "MOSTRAR MAIS" at bounding box center [363, 237] width 91 height 21
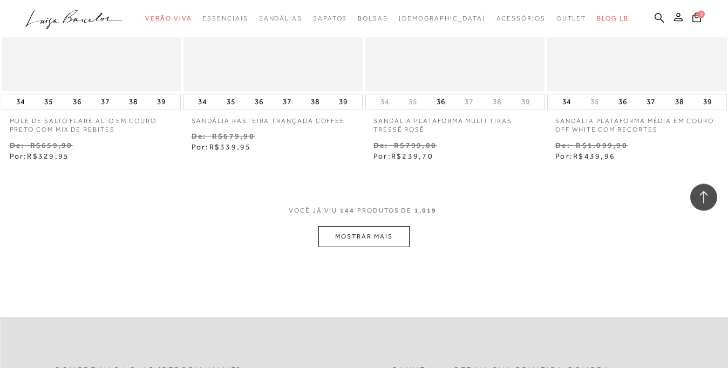
scroll to position [12797, 0]
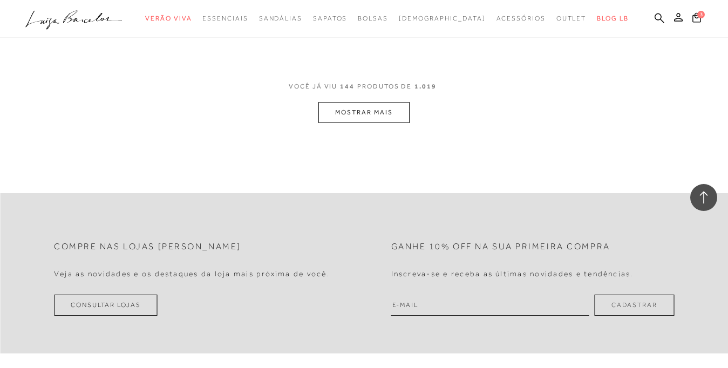
click at [341, 115] on button "MOSTRAR MAIS" at bounding box center [363, 112] width 91 height 21
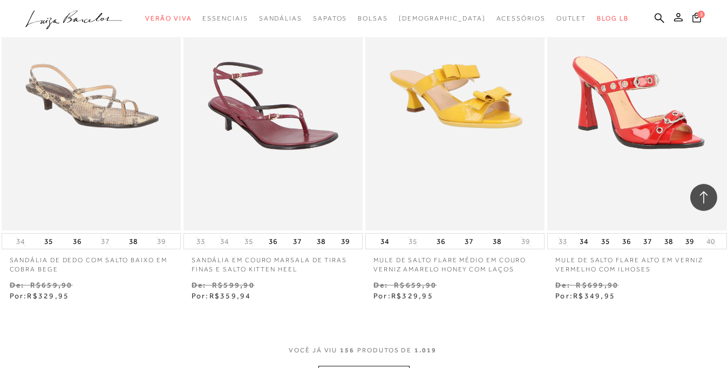
scroll to position [13629, 0]
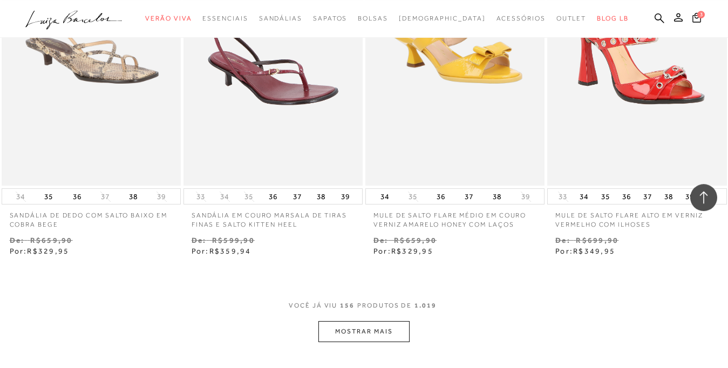
click at [360, 336] on button "MOSTRAR MAIS" at bounding box center [363, 331] width 91 height 21
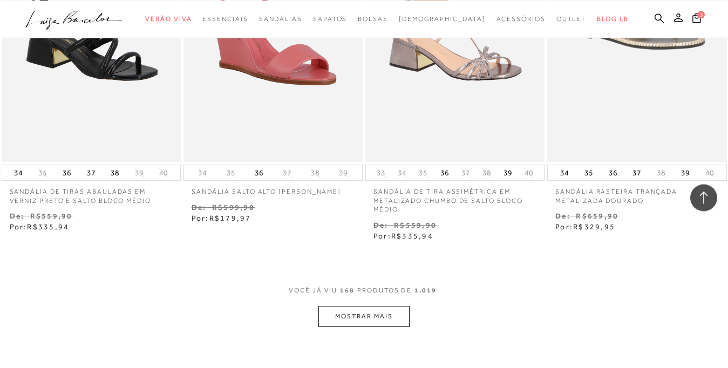
scroll to position [14728, 0]
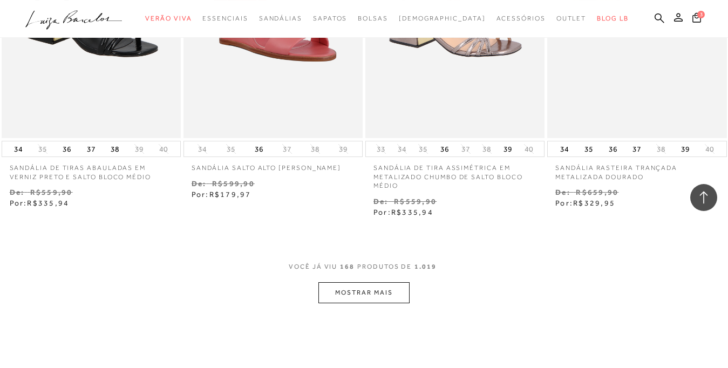
click at [355, 297] on button "MOSTRAR MAIS" at bounding box center [363, 292] width 91 height 21
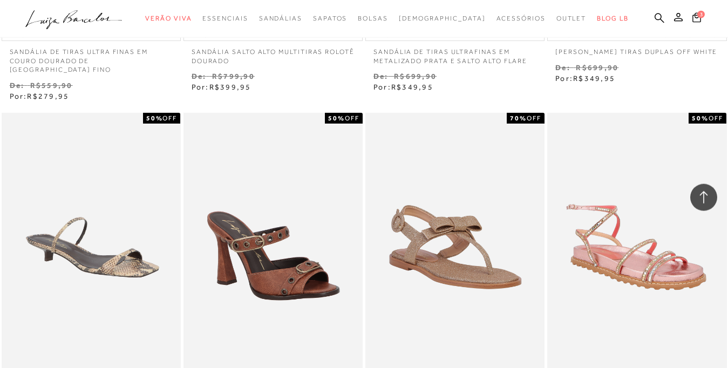
scroll to position [15656, 0]
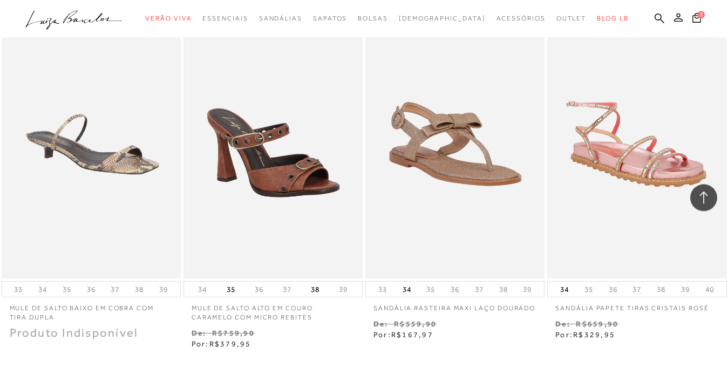
click at [282, 187] on img at bounding box center [272, 143] width 177 height 265
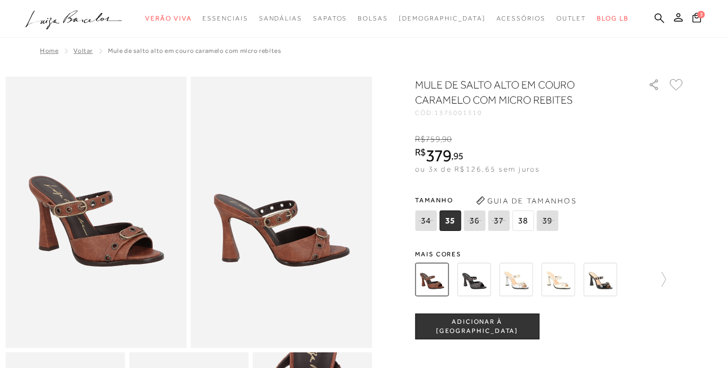
click at [520, 225] on span "38" at bounding box center [523, 220] width 22 height 20
click at [477, 330] on span "ADICIONAR À [GEOGRAPHIC_DATA]" at bounding box center [476, 326] width 123 height 19
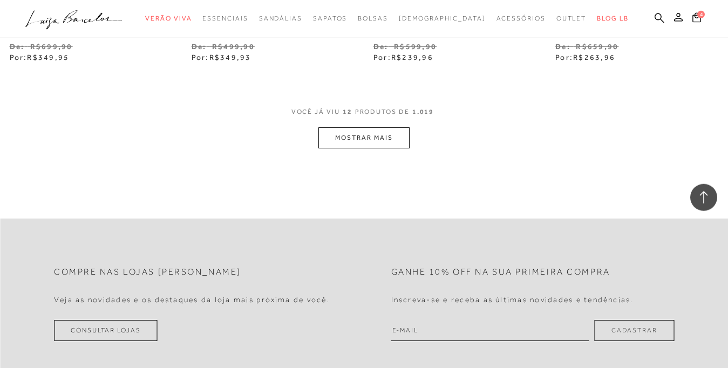
scroll to position [1095, 0]
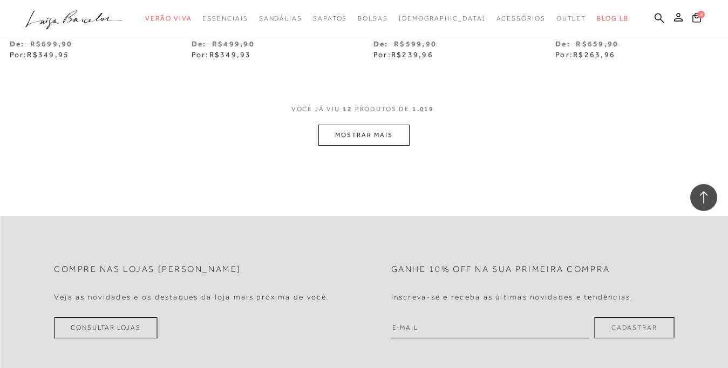
click at [345, 129] on button "MOSTRAR MAIS" at bounding box center [363, 135] width 91 height 21
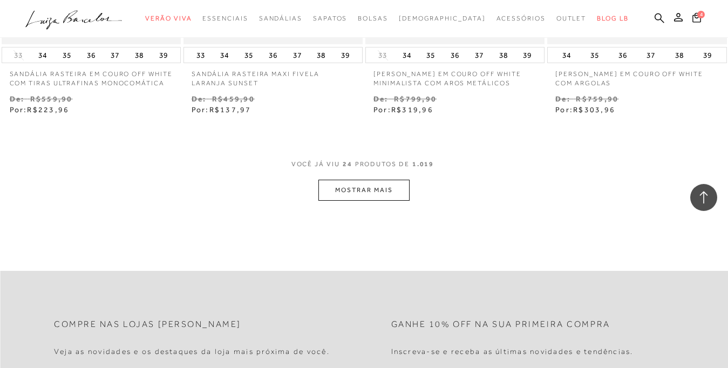
scroll to position [2108, 0]
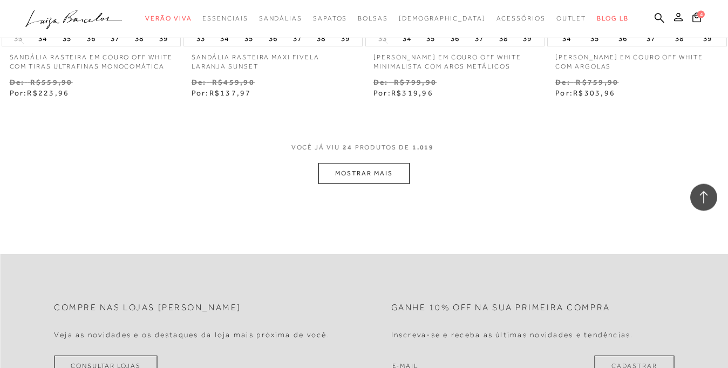
click at [370, 181] on button "MOSTRAR MAIS" at bounding box center [363, 173] width 91 height 21
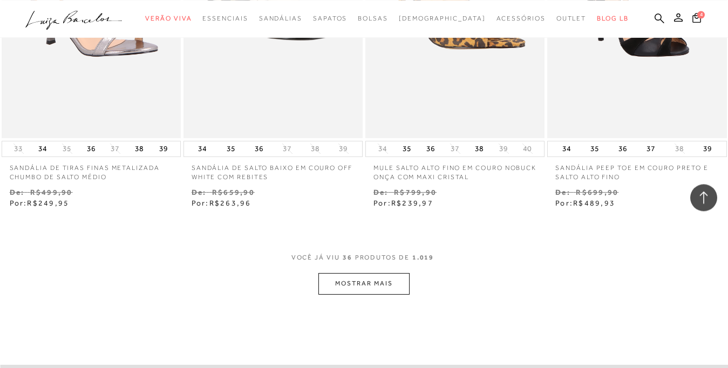
scroll to position [3069, 0]
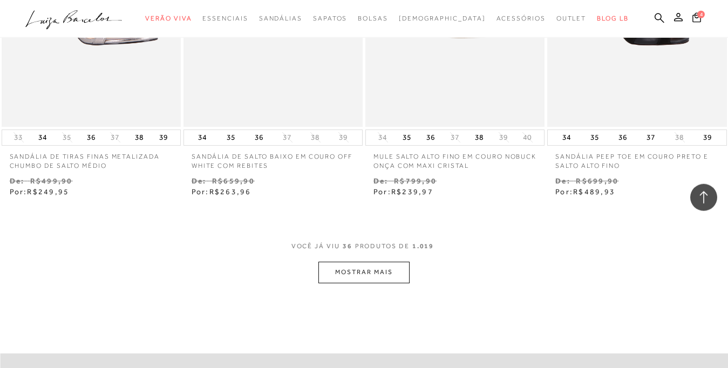
click at [379, 282] on button "MOSTRAR MAIS" at bounding box center [363, 272] width 91 height 21
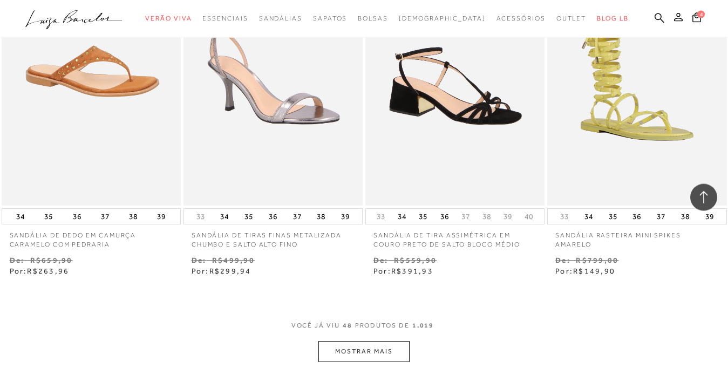
scroll to position [4164, 0]
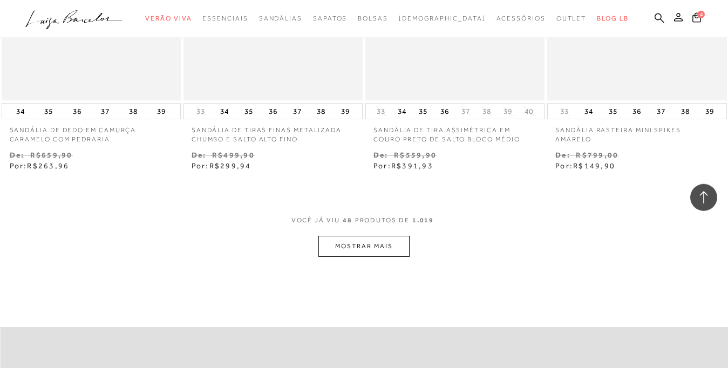
click at [359, 242] on button "MOSTRAR MAIS" at bounding box center [363, 246] width 91 height 21
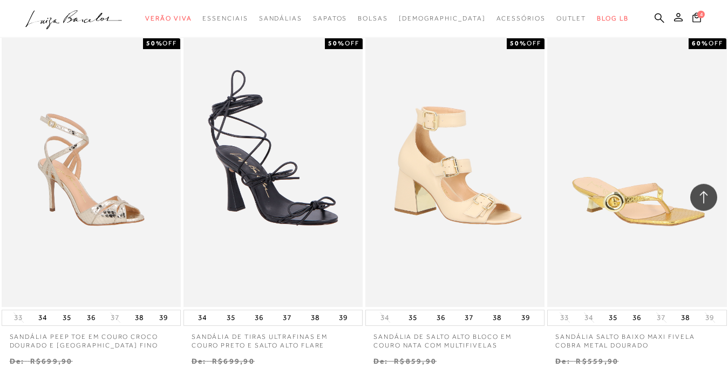
scroll to position [5174, 0]
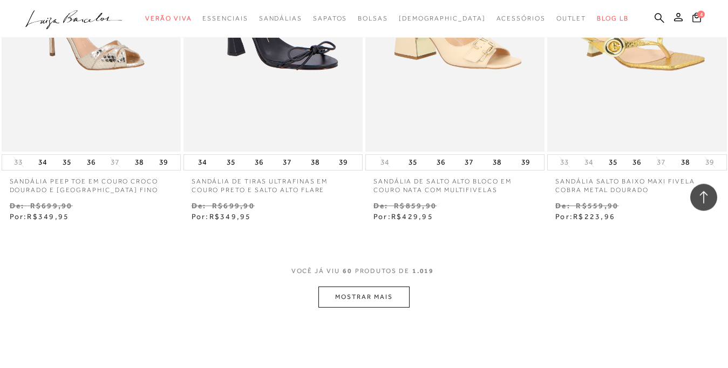
click at [354, 302] on button "MOSTRAR MAIS" at bounding box center [363, 296] width 91 height 21
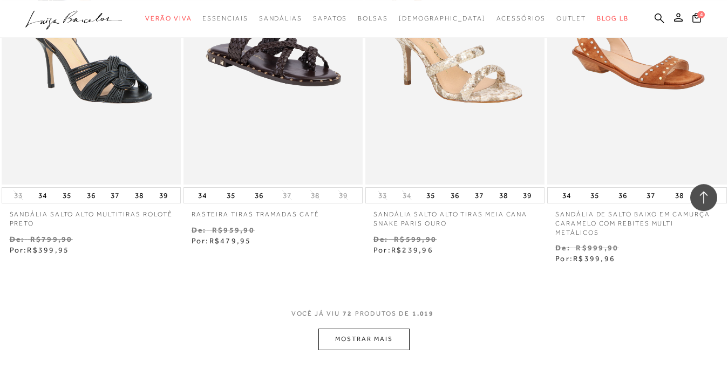
scroll to position [6287, 0]
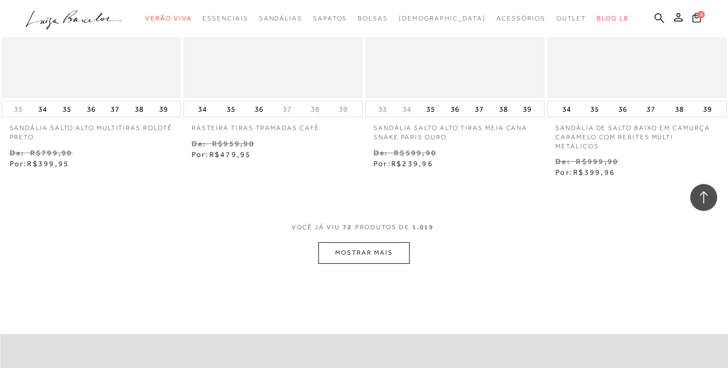
click at [319, 251] on button "MOSTRAR MAIS" at bounding box center [363, 252] width 91 height 21
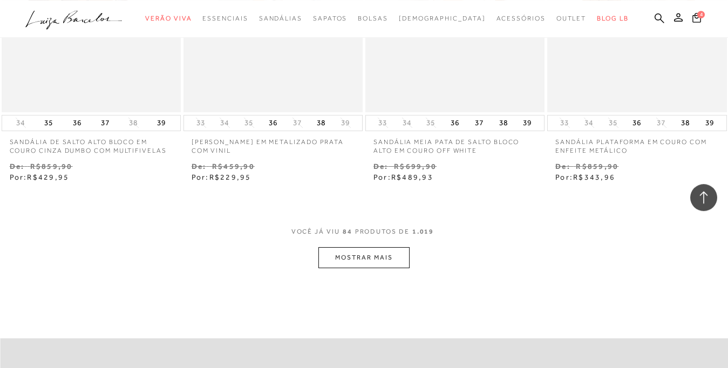
scroll to position [7370, 0]
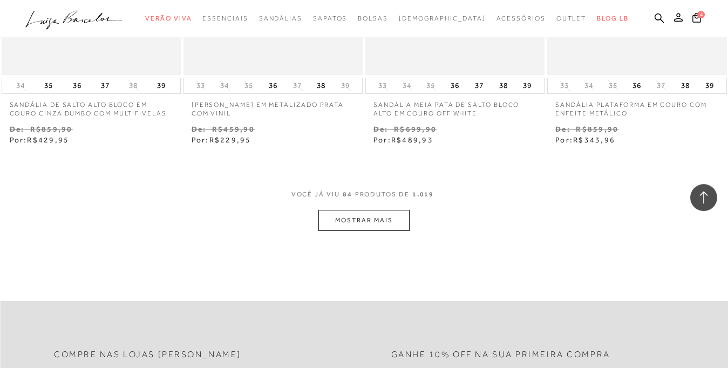
click at [351, 223] on button "MOSTRAR MAIS" at bounding box center [363, 220] width 91 height 21
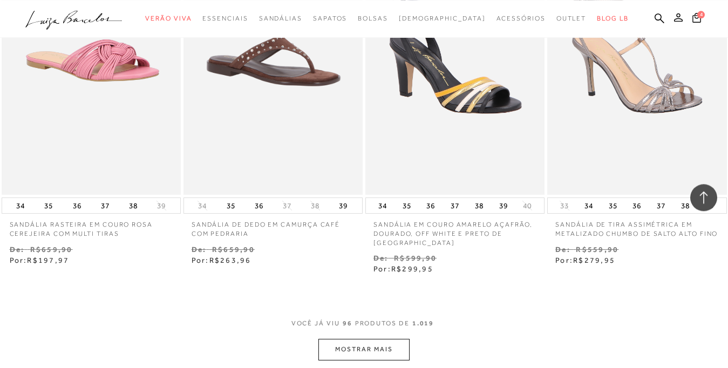
scroll to position [8395, 0]
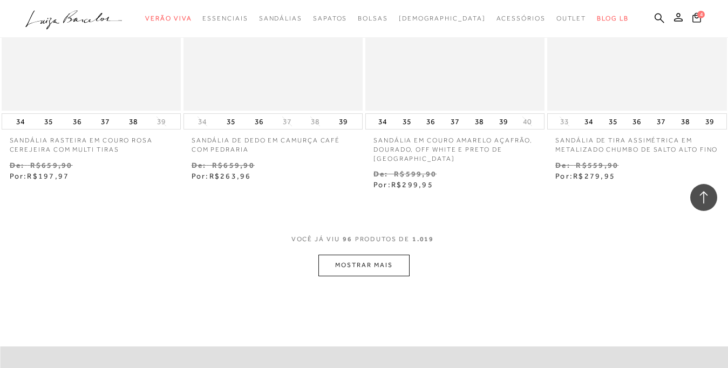
click at [374, 269] on button "MOSTRAR MAIS" at bounding box center [363, 265] width 91 height 21
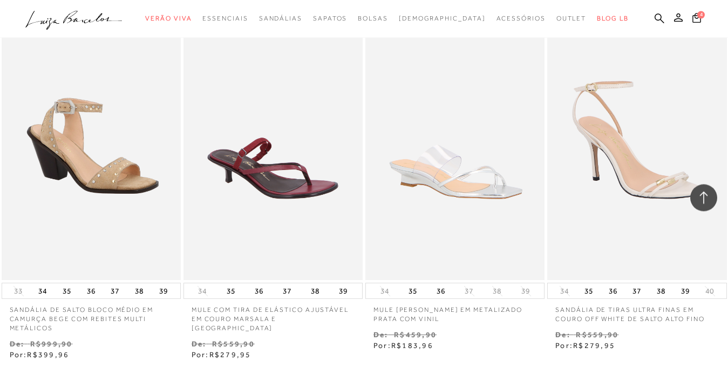
scroll to position [9442, 0]
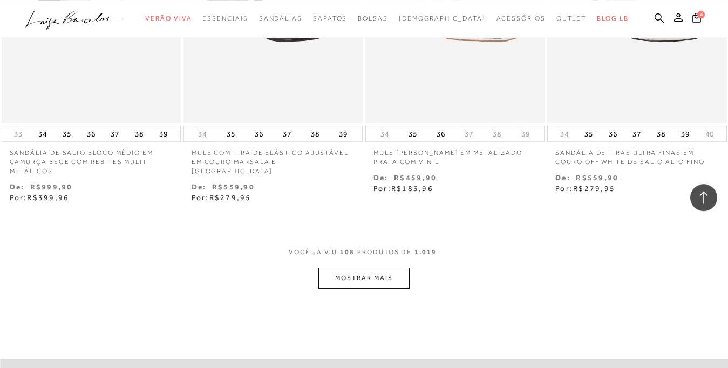
click at [361, 286] on button "MOSTRAR MAIS" at bounding box center [363, 278] width 91 height 21
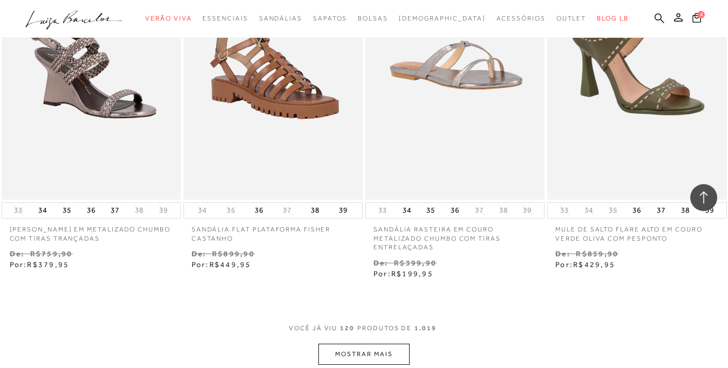
scroll to position [10574, 0]
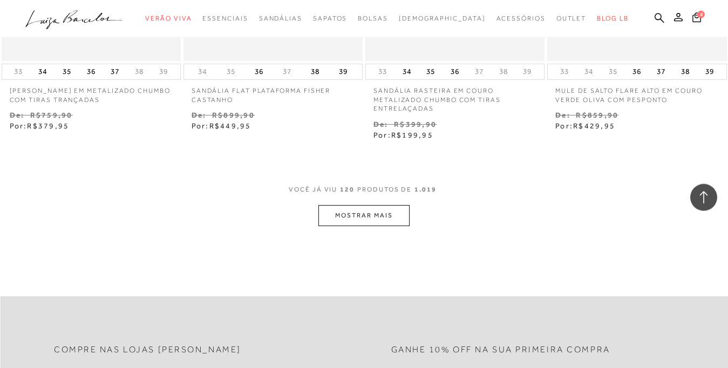
click at [357, 217] on button "MOSTRAR MAIS" at bounding box center [363, 215] width 91 height 21
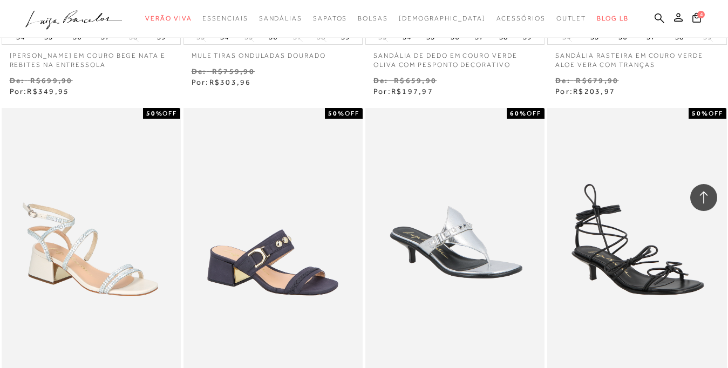
scroll to position [11517, 0]
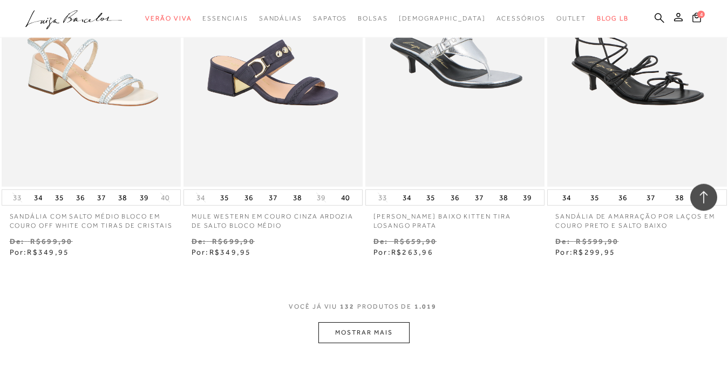
click at [356, 343] on button "MOSTRAR MAIS" at bounding box center [363, 332] width 91 height 21
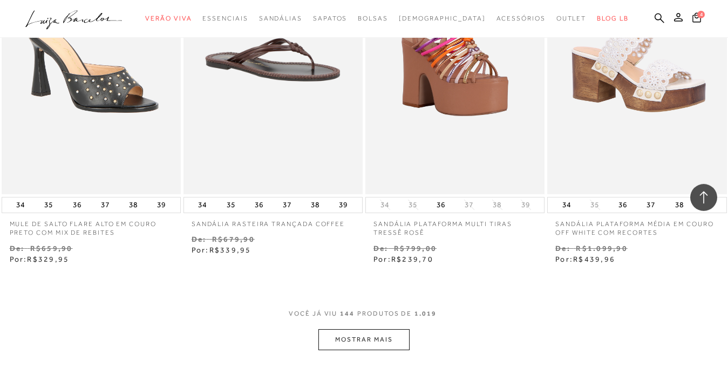
scroll to position [12673, 0]
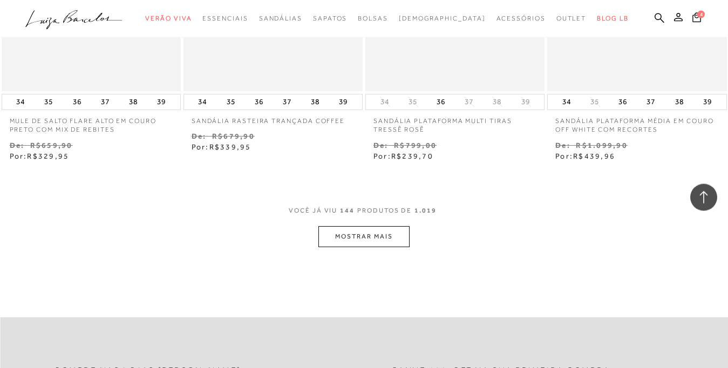
click at [337, 238] on button "MOSTRAR MAIS" at bounding box center [363, 236] width 91 height 21
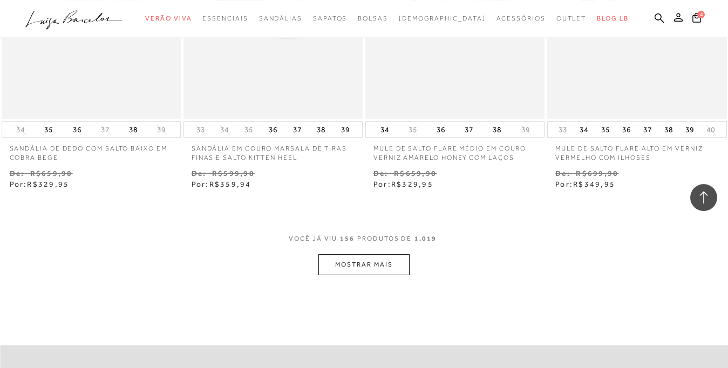
scroll to position [13830, 0]
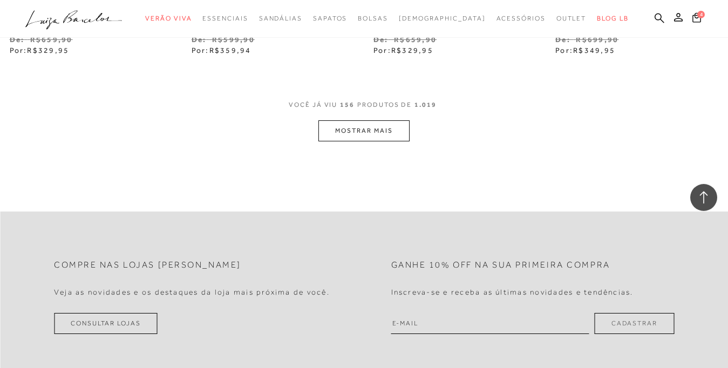
click at [369, 136] on button "MOSTRAR MAIS" at bounding box center [363, 130] width 91 height 21
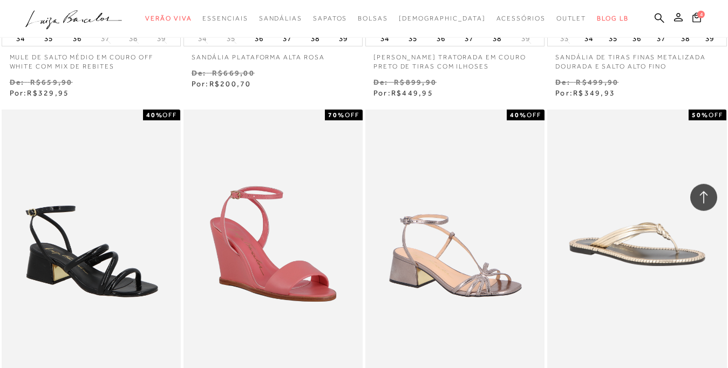
scroll to position [14704, 0]
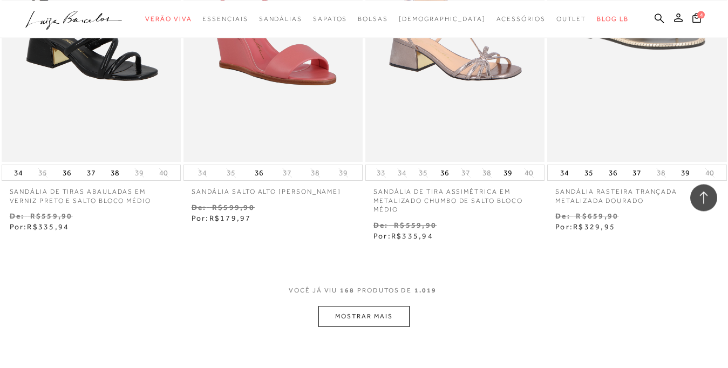
click at [381, 320] on button "MOSTRAR MAIS" at bounding box center [363, 316] width 91 height 21
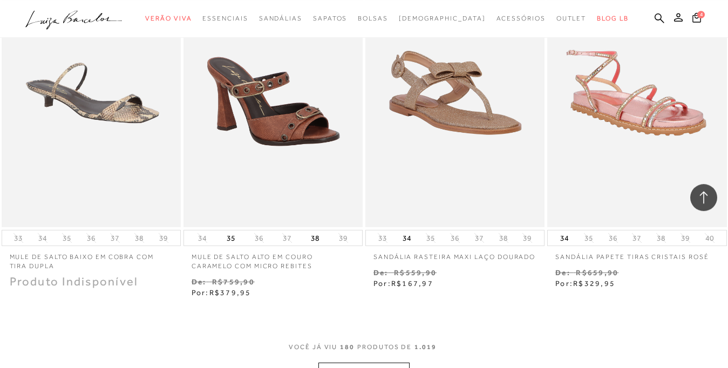
scroll to position [15759, 0]
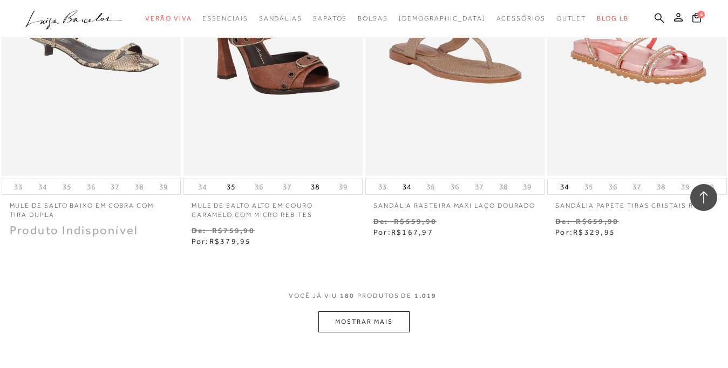
click at [371, 326] on button "MOSTRAR MAIS" at bounding box center [363, 321] width 91 height 21
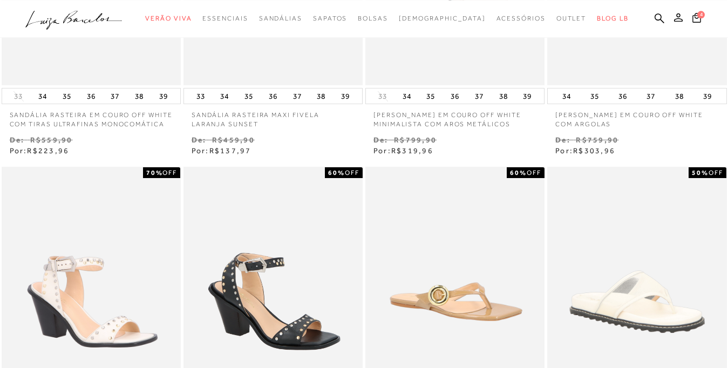
scroll to position [0, 0]
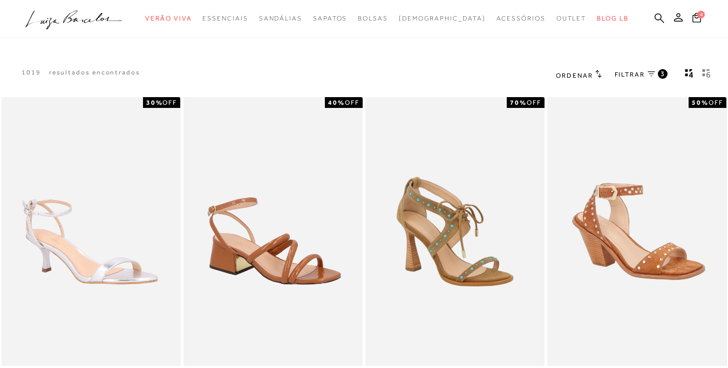
click at [86, 23] on icon ".a{fill-rule:evenodd;}" at bounding box center [73, 20] width 97 height 23
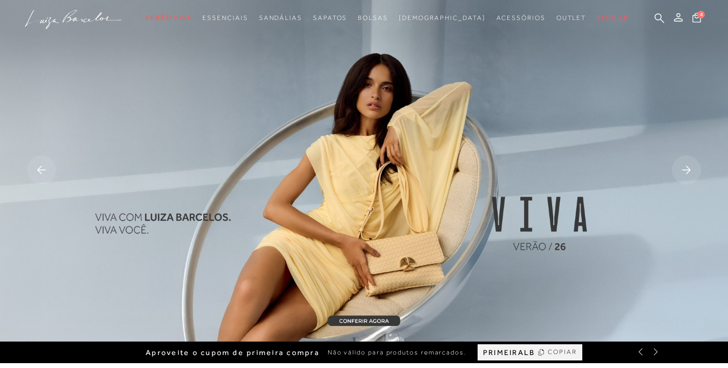
click at [405, 279] on img at bounding box center [364, 170] width 728 height 341
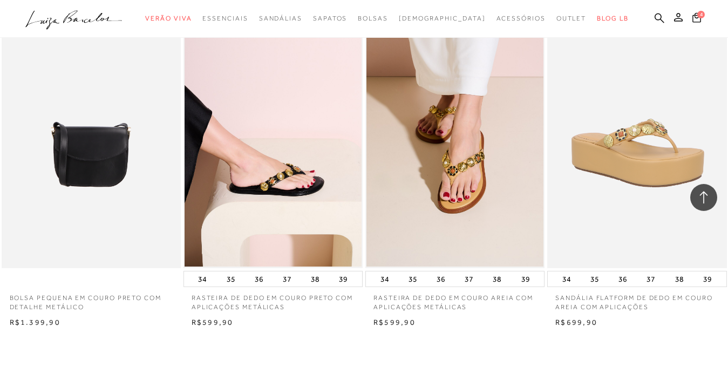
scroll to position [1893, 0]
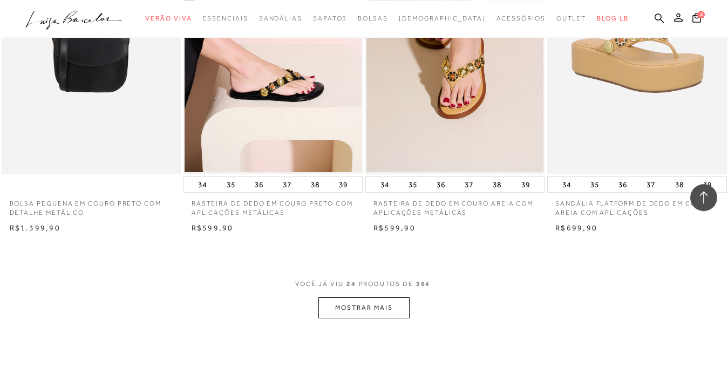
click at [385, 313] on button "MOSTRAR MAIS" at bounding box center [363, 307] width 91 height 21
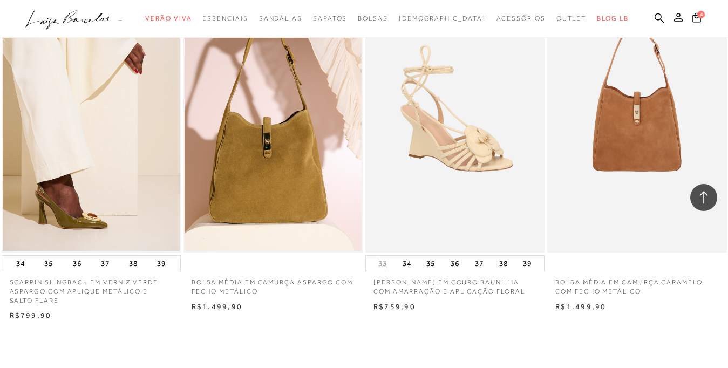
scroll to position [4150, 0]
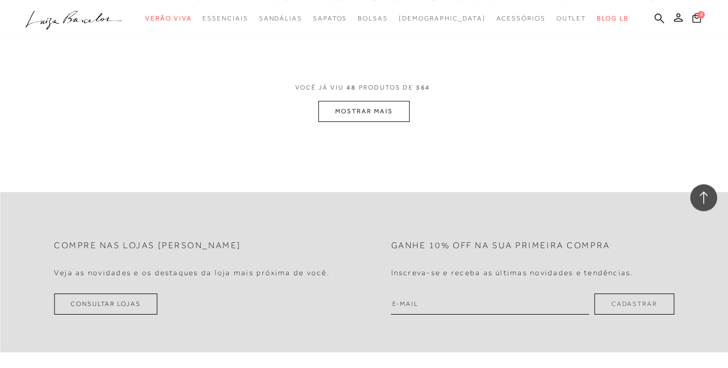
click at [353, 113] on button "MOSTRAR MAIS" at bounding box center [363, 111] width 91 height 21
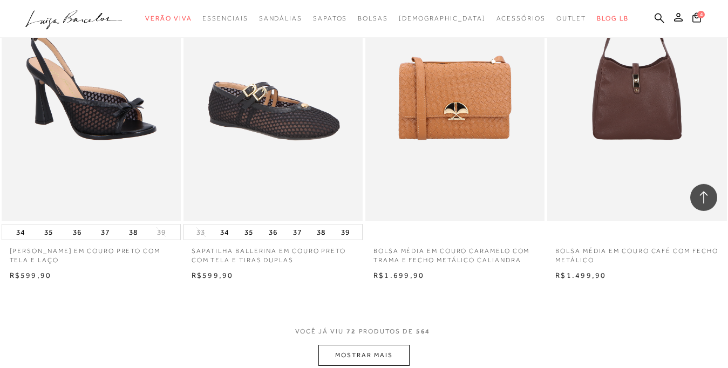
scroll to position [6002, 0]
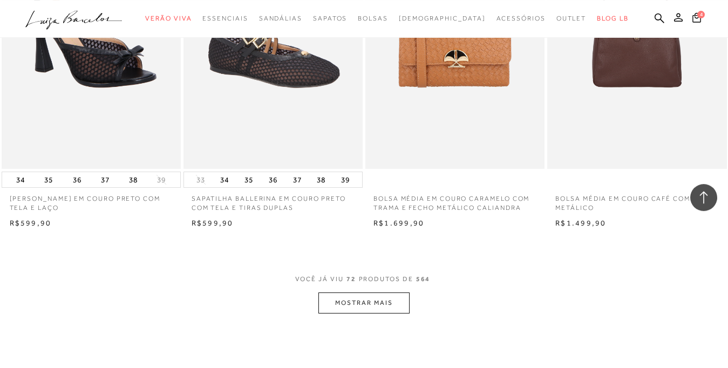
click at [383, 307] on button "MOSTRAR MAIS" at bounding box center [363, 302] width 91 height 21
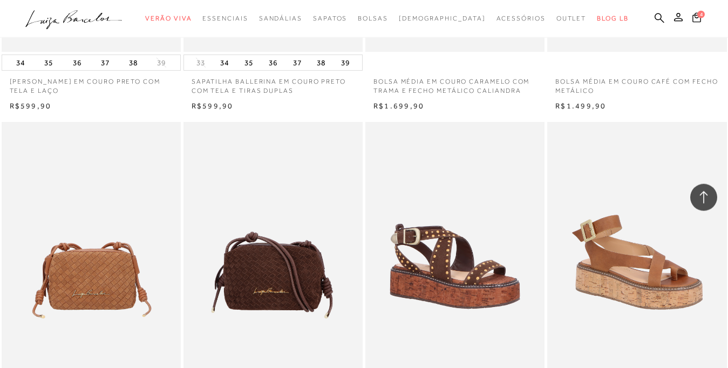
scroll to position [5793, 0]
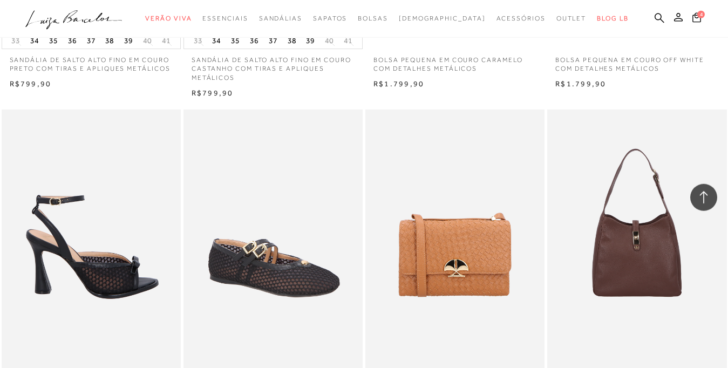
click at [90, 286] on img at bounding box center [92, 243] width 178 height 269
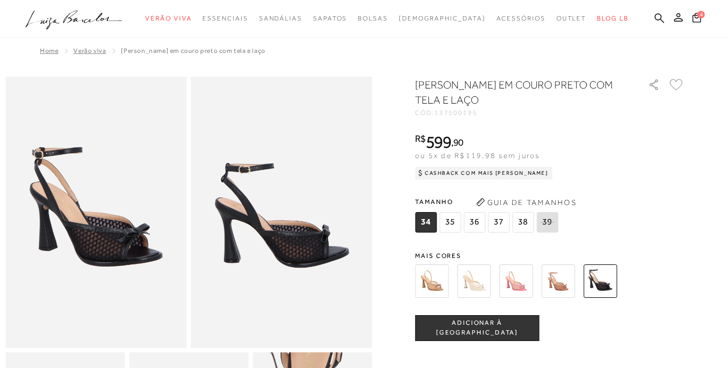
click at [433, 284] on img at bounding box center [431, 280] width 33 height 33
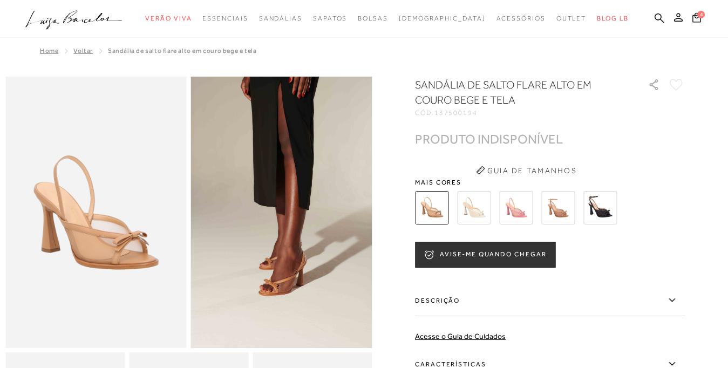
click at [561, 209] on img at bounding box center [557, 207] width 33 height 33
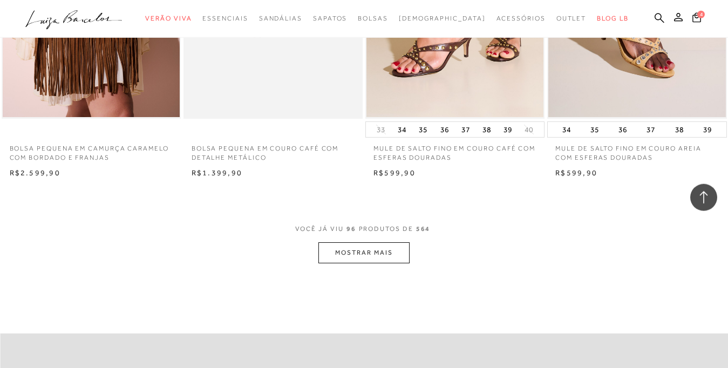
scroll to position [8159, 0]
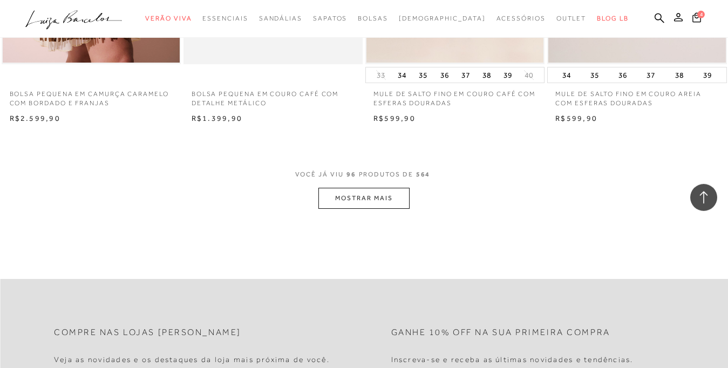
click at [368, 205] on button "MOSTRAR MAIS" at bounding box center [363, 198] width 91 height 21
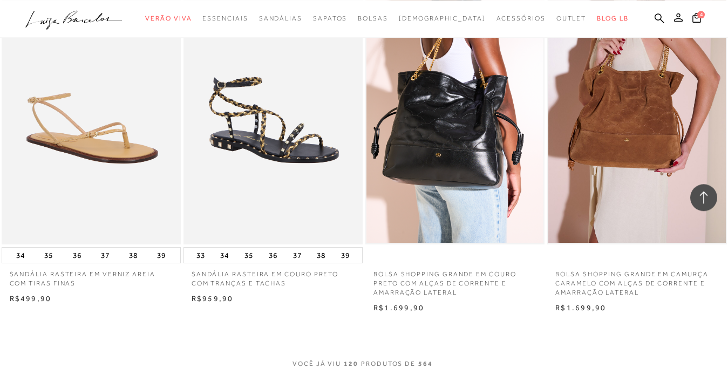
scroll to position [10163, 0]
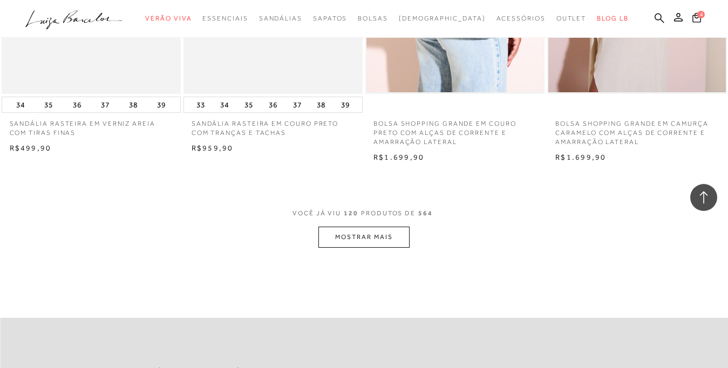
click at [380, 246] on button "MOSTRAR MAIS" at bounding box center [363, 237] width 91 height 21
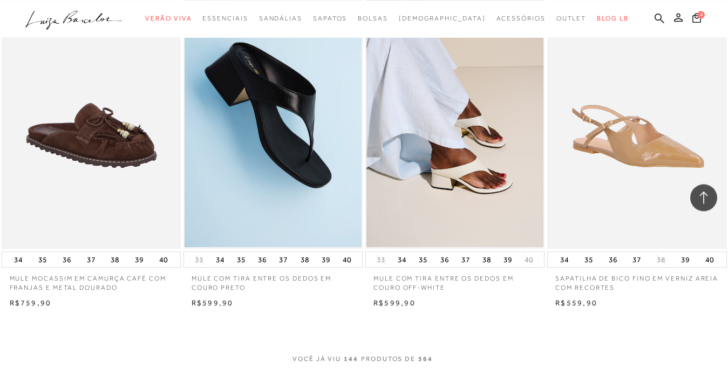
scroll to position [12140, 0]
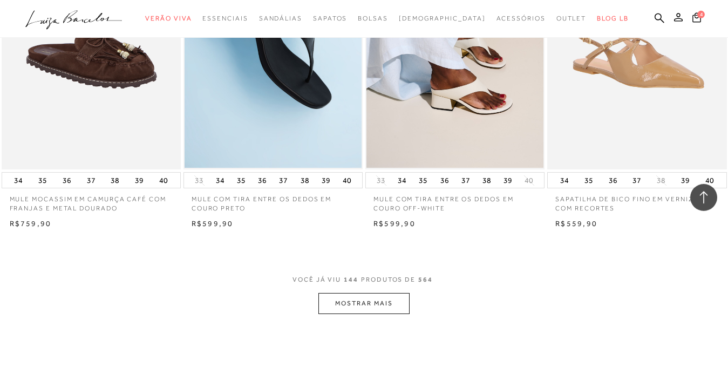
click at [368, 307] on button "MOSTRAR MAIS" at bounding box center [363, 303] width 91 height 21
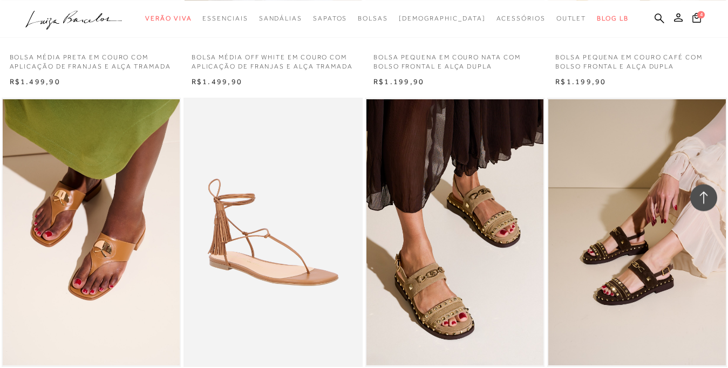
scroll to position [14324, 0]
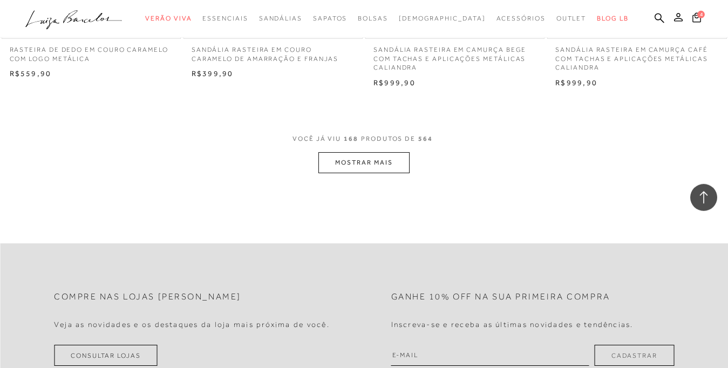
click at [379, 165] on button "MOSTRAR MAIS" at bounding box center [363, 162] width 91 height 21
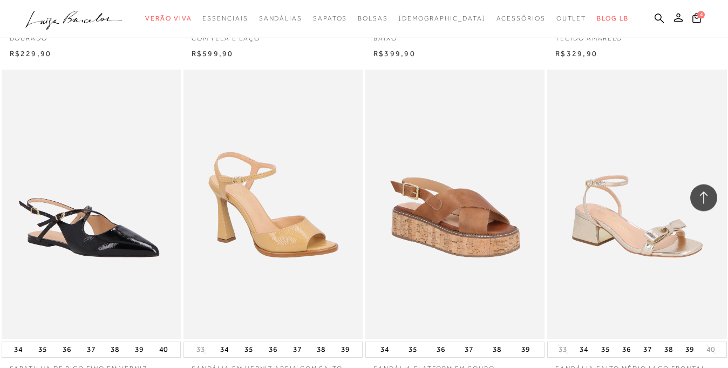
scroll to position [16268, 0]
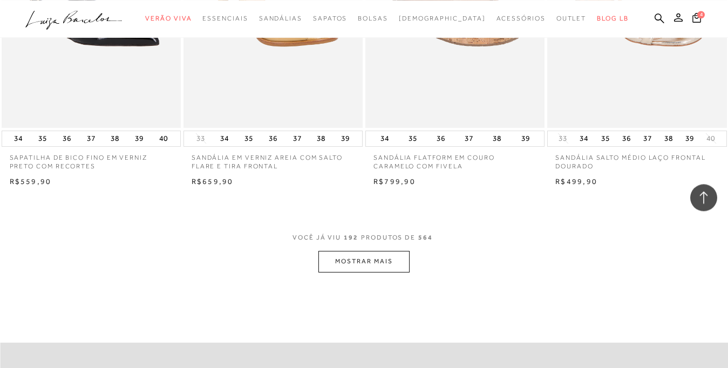
click at [378, 262] on button "MOSTRAR MAIS" at bounding box center [363, 261] width 91 height 21
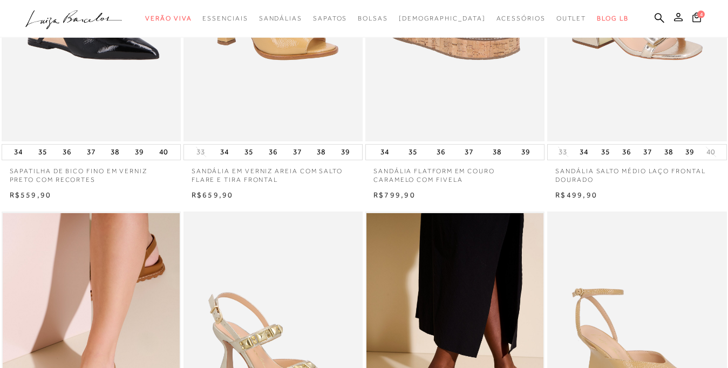
scroll to position [0, 0]
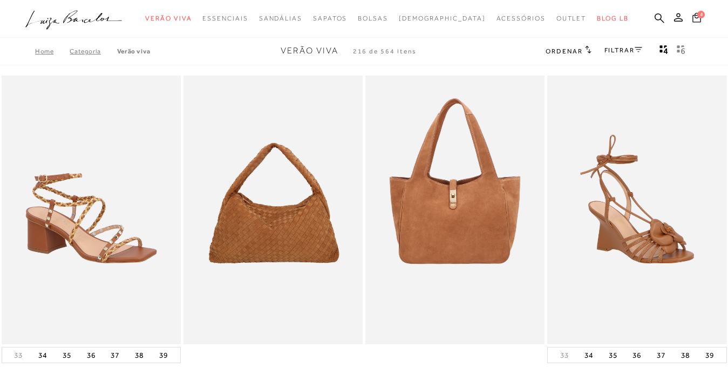
click at [697, 18] on span "4" at bounding box center [701, 15] width 8 height 8
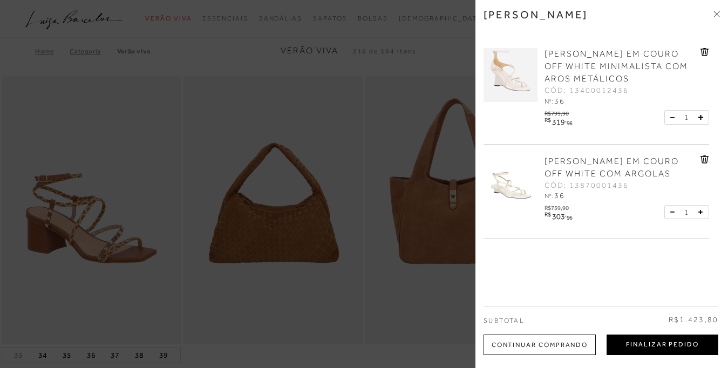
click at [669, 350] on button "Finalizar Pedido" at bounding box center [662, 344] width 112 height 20
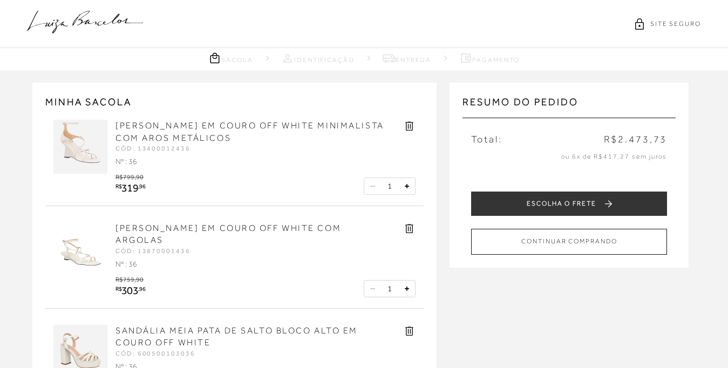
scroll to position [130, 0]
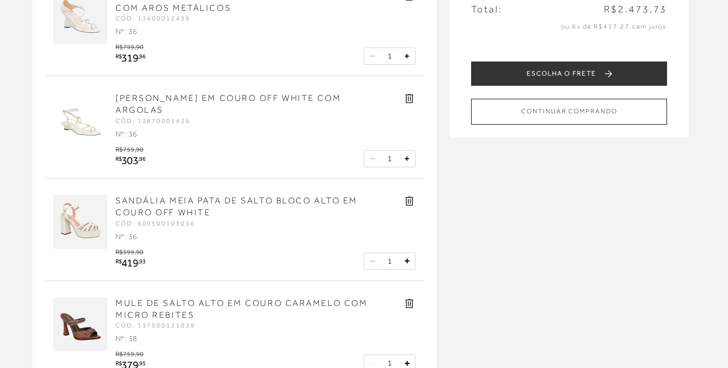
click at [407, 205] on icon at bounding box center [409, 201] width 12 height 12
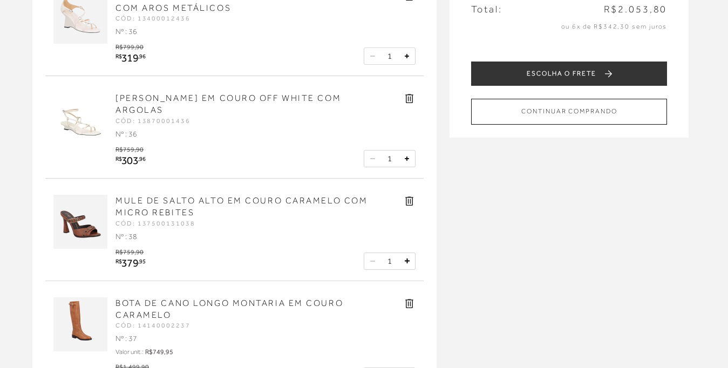
click at [409, 303] on icon at bounding box center [409, 303] width 12 height 12
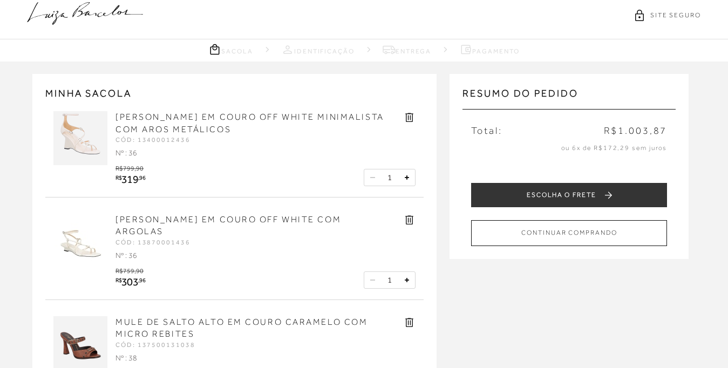
scroll to position [41, 0]
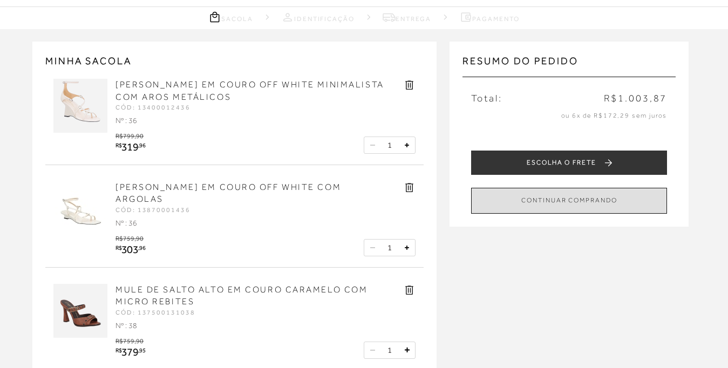
click at [557, 207] on button "CONTINUAR COMPRANDO" at bounding box center [569, 200] width 196 height 25
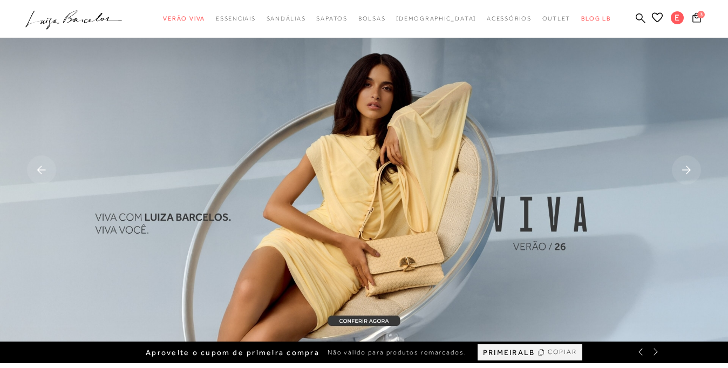
click at [697, 18] on span "3" at bounding box center [701, 15] width 8 height 8
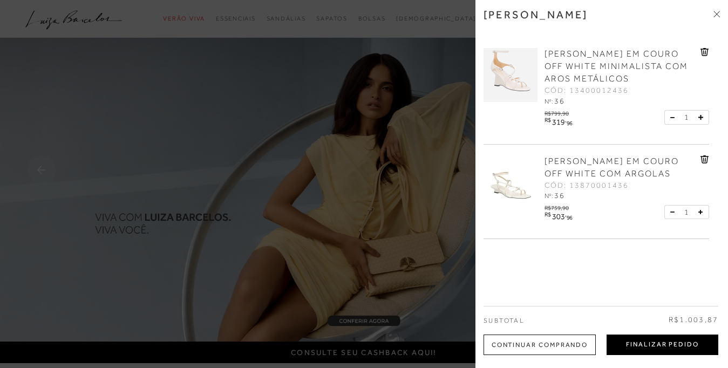
click at [661, 341] on button "Finalizar Pedido" at bounding box center [662, 344] width 112 height 20
